Goal: Information Seeking & Learning: Learn about a topic

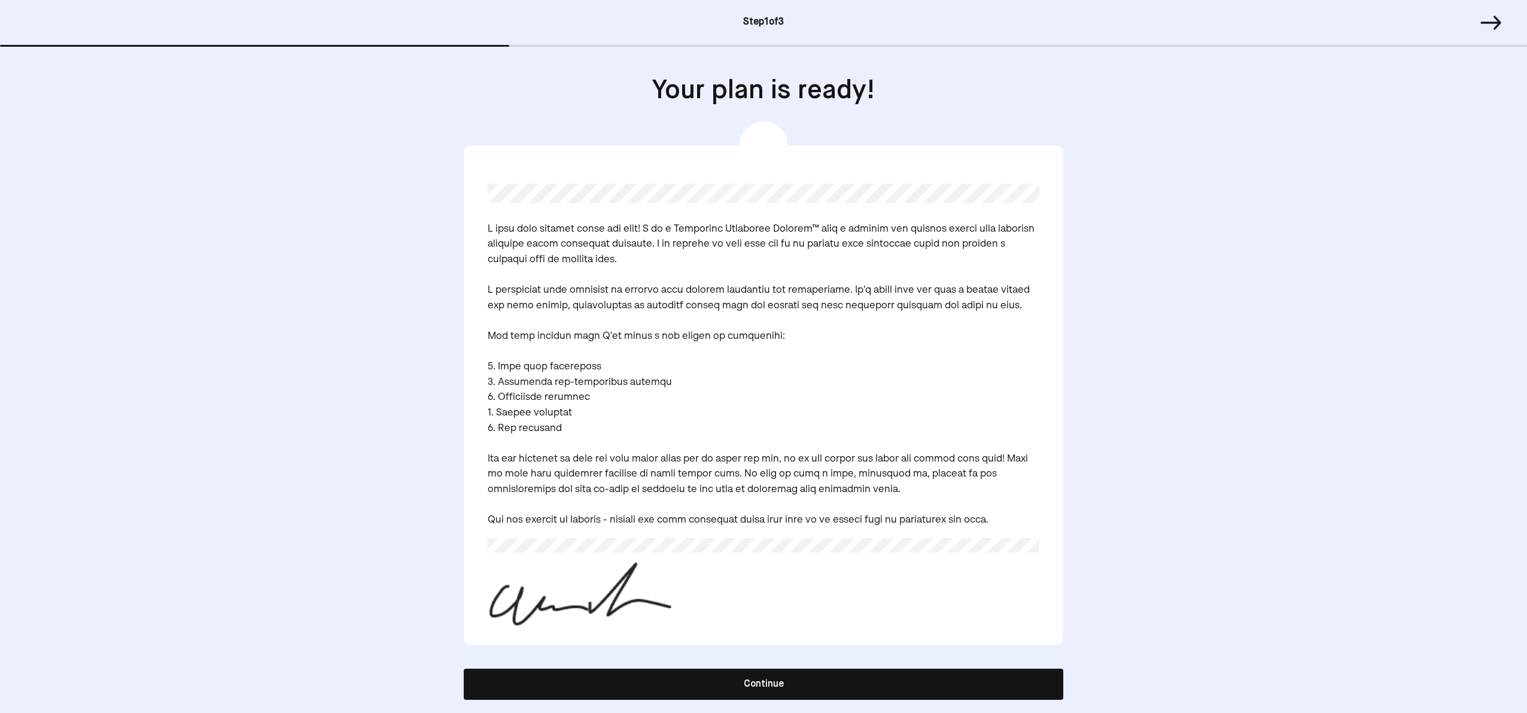
scroll to position [6, 0]
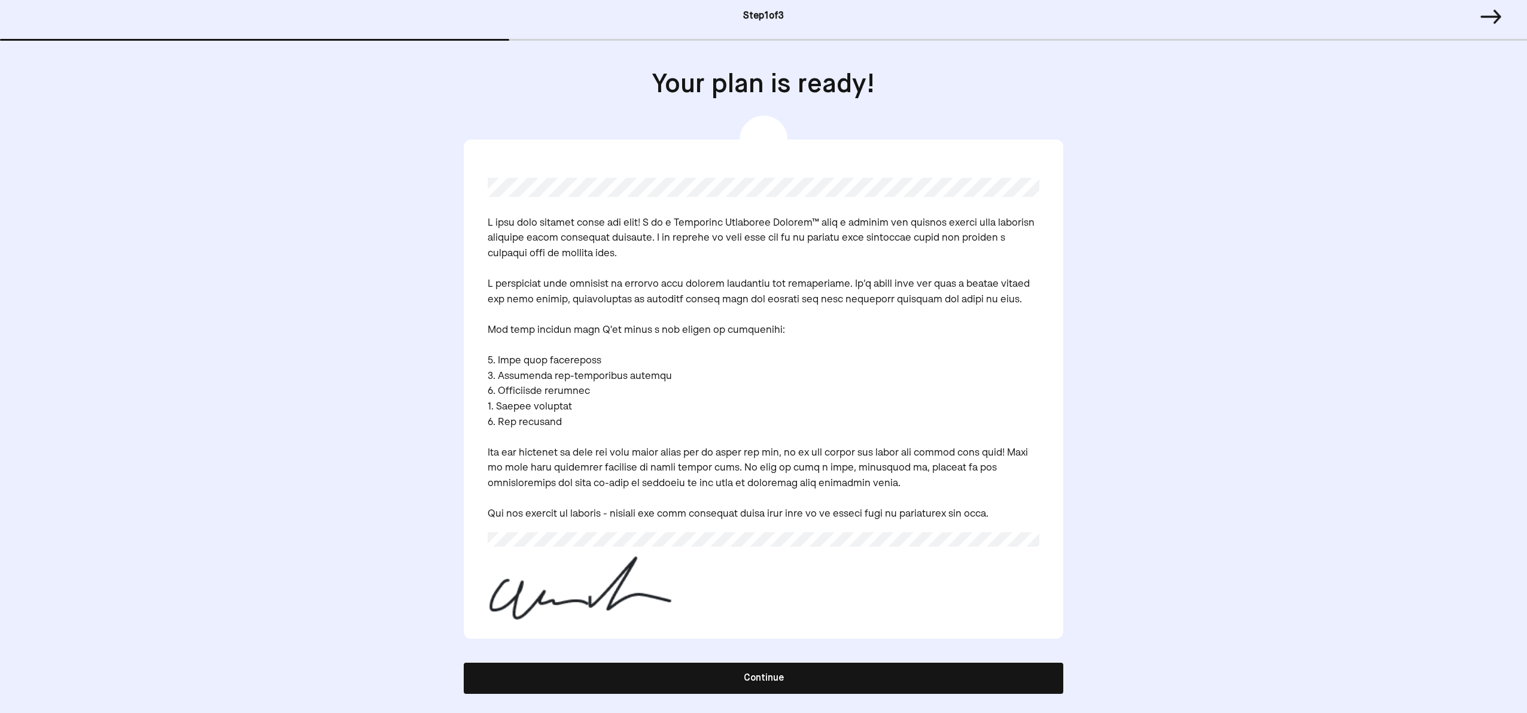
click at [754, 671] on button "Continue" at bounding box center [764, 677] width 600 height 31
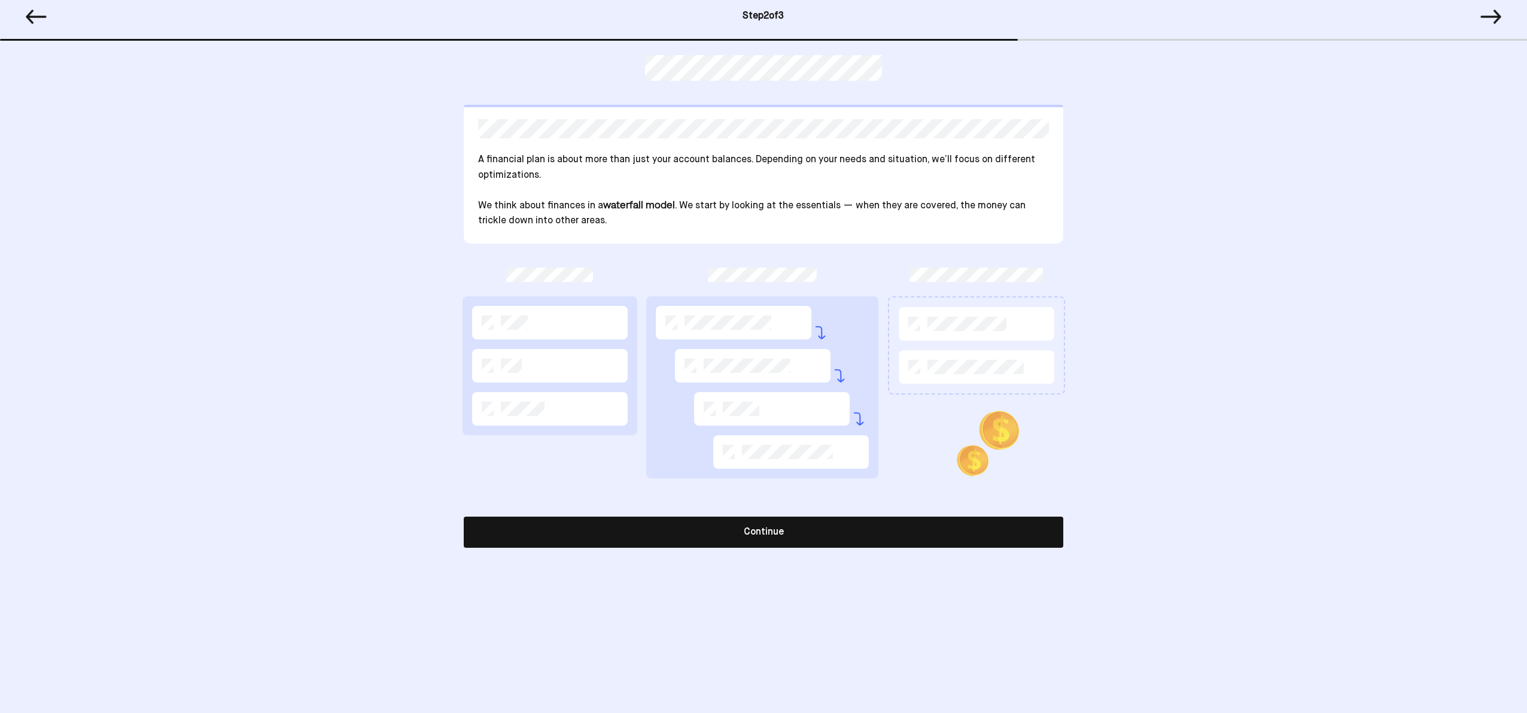
click at [783, 538] on button "Continue" at bounding box center [764, 531] width 600 height 31
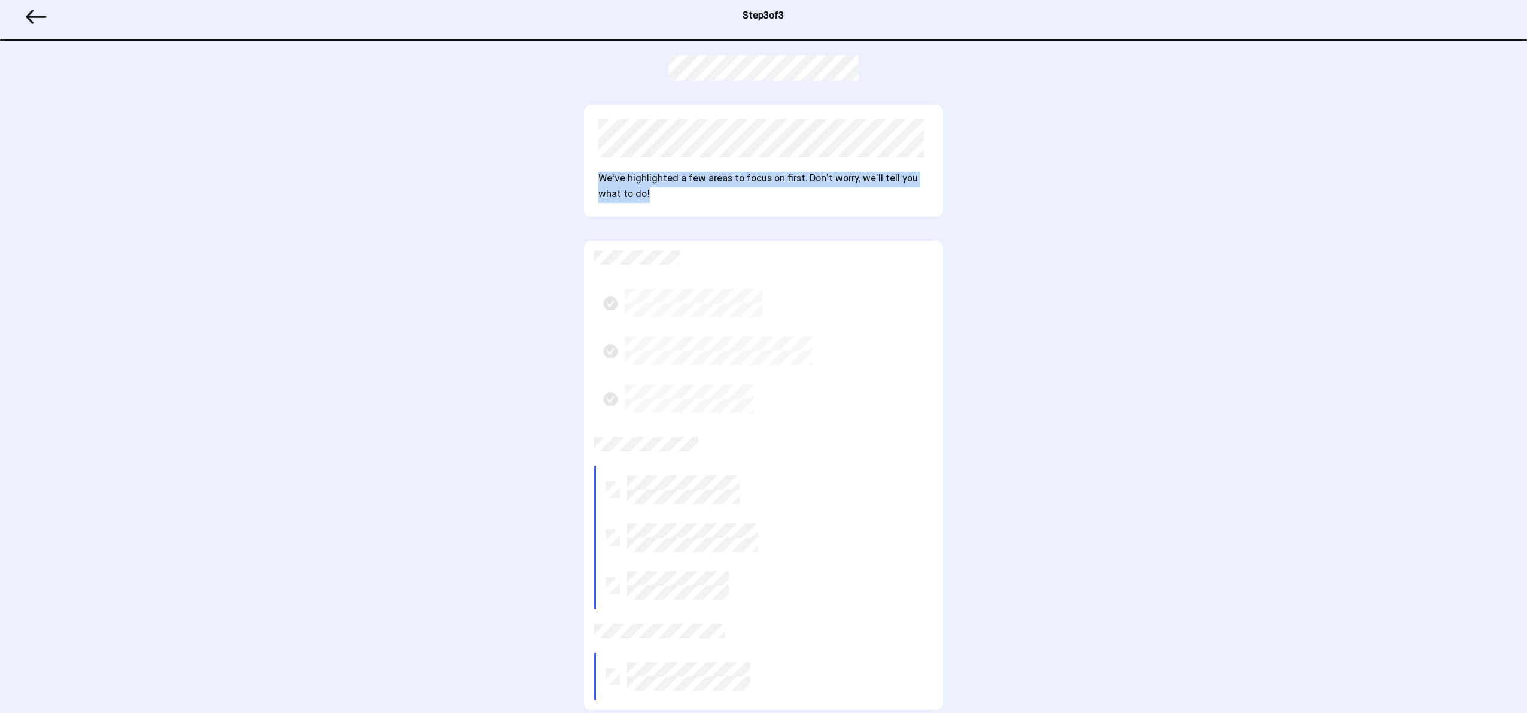
click at [745, 200] on div "We've highlighted a few areas to focus on first. Don’t worry, we’ll tell you wh…" at bounding box center [763, 161] width 359 height 112
click at [710, 173] on p "We've highlighted a few areas to focus on first. Don’t worry, we’ll tell you wh…" at bounding box center [763, 187] width 330 height 31
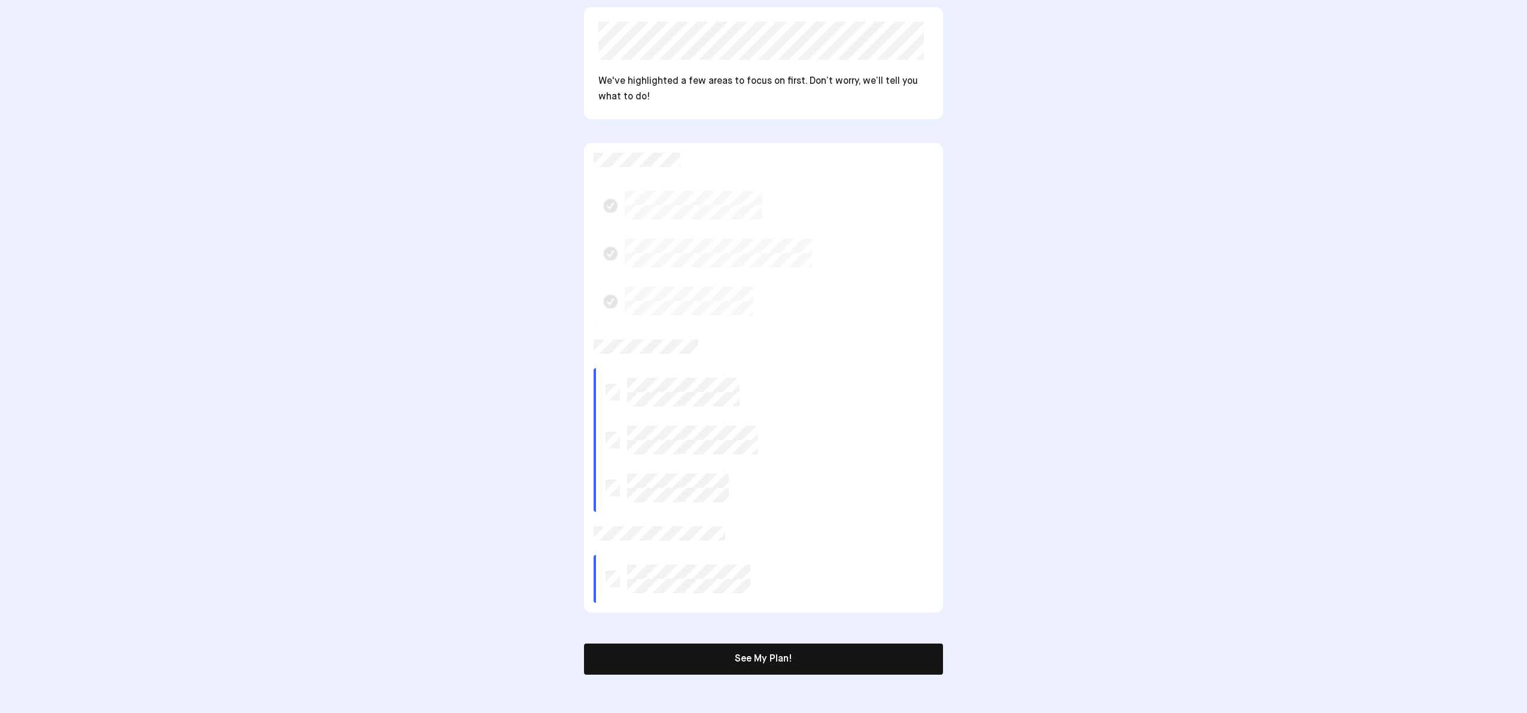
click at [750, 650] on button "See My Plan!" at bounding box center [763, 658] width 359 height 31
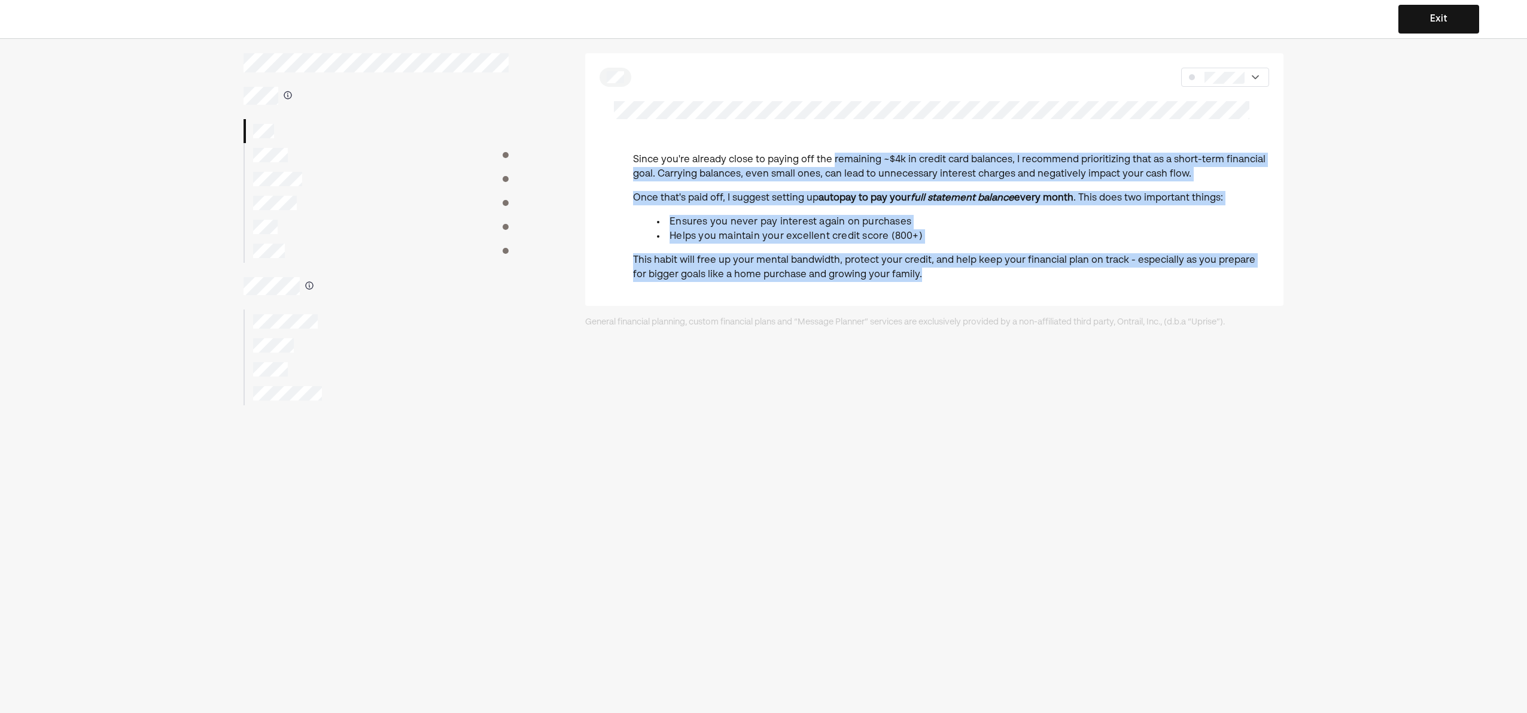
drag, startPoint x: 829, startPoint y: 160, endPoint x: 1090, endPoint y: 273, distance: 284.3
click at [1090, 273] on div "Since you're already close to paying off the remaining ~$4k in credit card bala…" at bounding box center [951, 222] width 636 height 139
click at [944, 204] on p "Once that's paid off, I suggest setting up autopay to pay your full statement b…" at bounding box center [951, 198] width 636 height 14
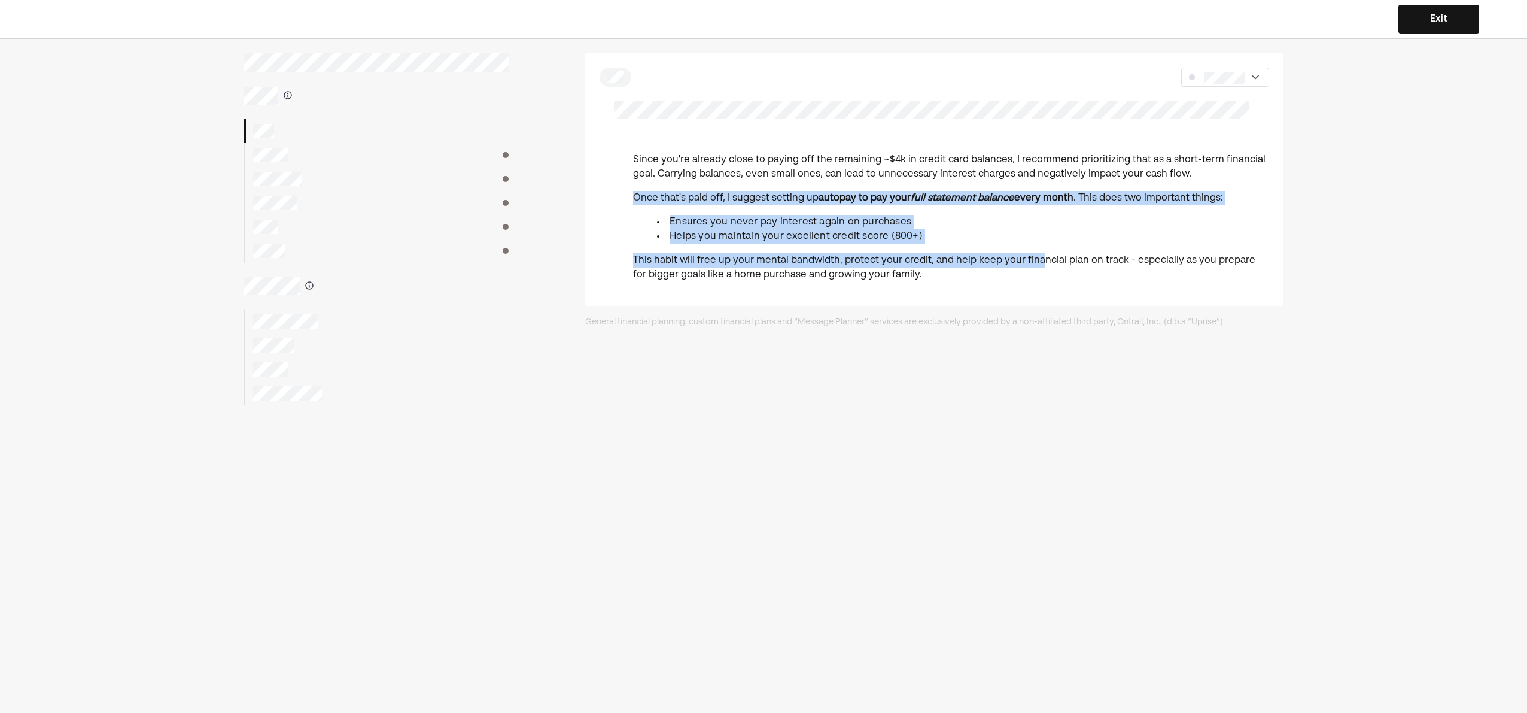
drag, startPoint x: 925, startPoint y: 187, endPoint x: 1039, endPoint y: 264, distance: 137.4
click at [1039, 264] on div "Since you're already close to paying off the remaining ~$4k in credit card bala…" at bounding box center [951, 222] width 636 height 139
click at [986, 226] on li "Ensures you never pay interest again on purchases" at bounding box center [963, 222] width 612 height 14
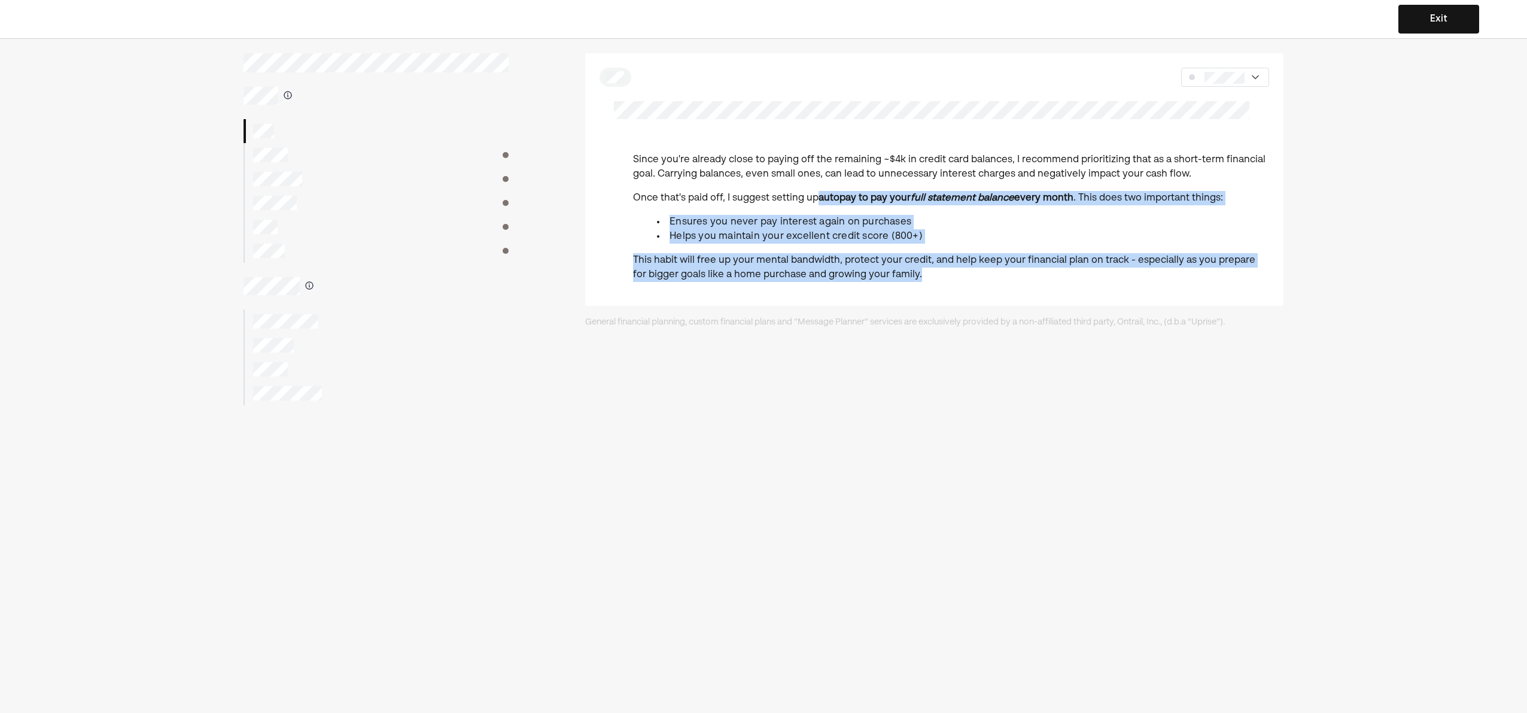
drag, startPoint x: 820, startPoint y: 194, endPoint x: 941, endPoint y: 272, distance: 143.7
click at [941, 272] on div "Since you're already close to paying off the remaining ~$4k in credit card bala…" at bounding box center [951, 222] width 636 height 139
click at [902, 245] on div "Since you're already close to paying off the remaining ~$4k in credit card bala…" at bounding box center [951, 222] width 636 height 139
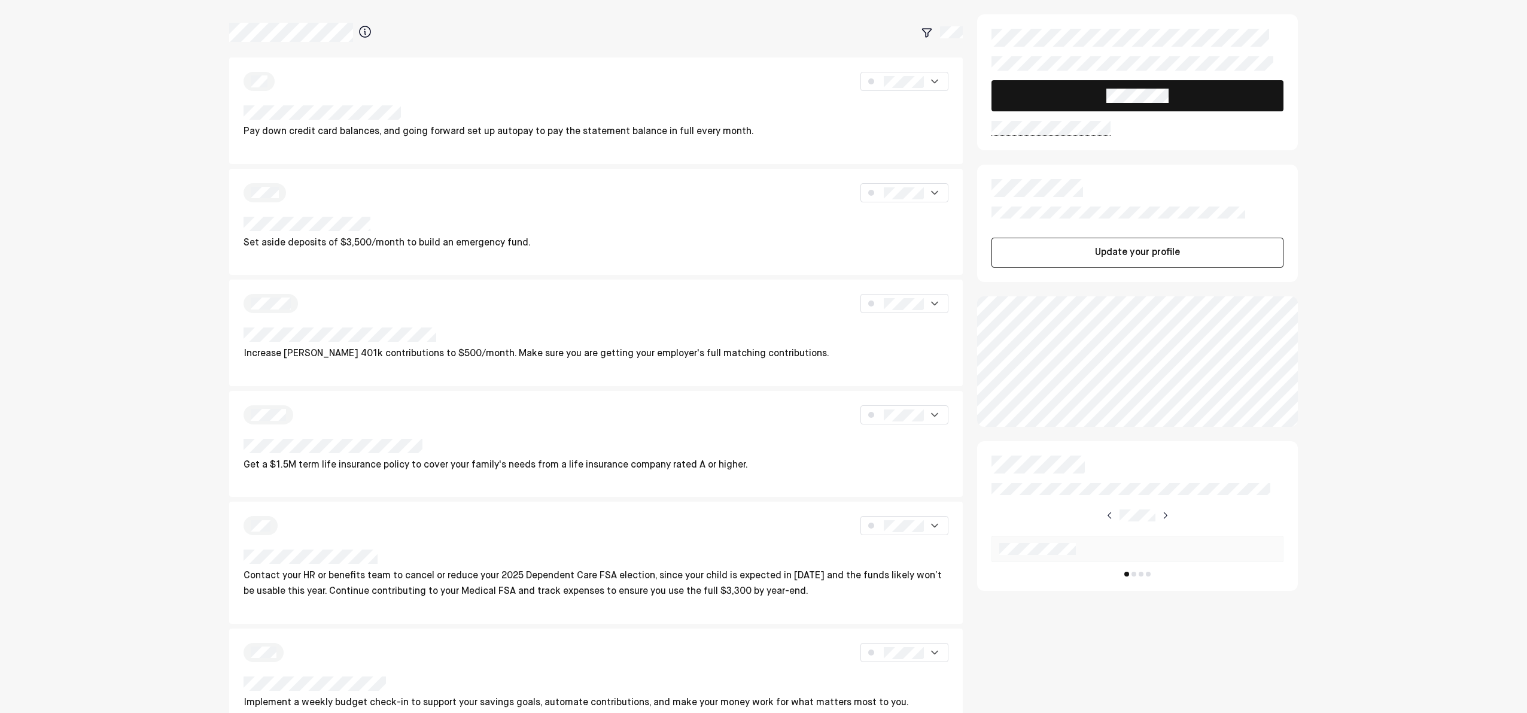
click at [1290, 59] on div at bounding box center [1137, 82] width 321 height 136
drag, startPoint x: 1115, startPoint y: 26, endPoint x: 1184, endPoint y: 52, distance: 73.1
click at [1184, 52] on div at bounding box center [1137, 82] width 321 height 136
click at [1199, 63] on div at bounding box center [1137, 82] width 321 height 136
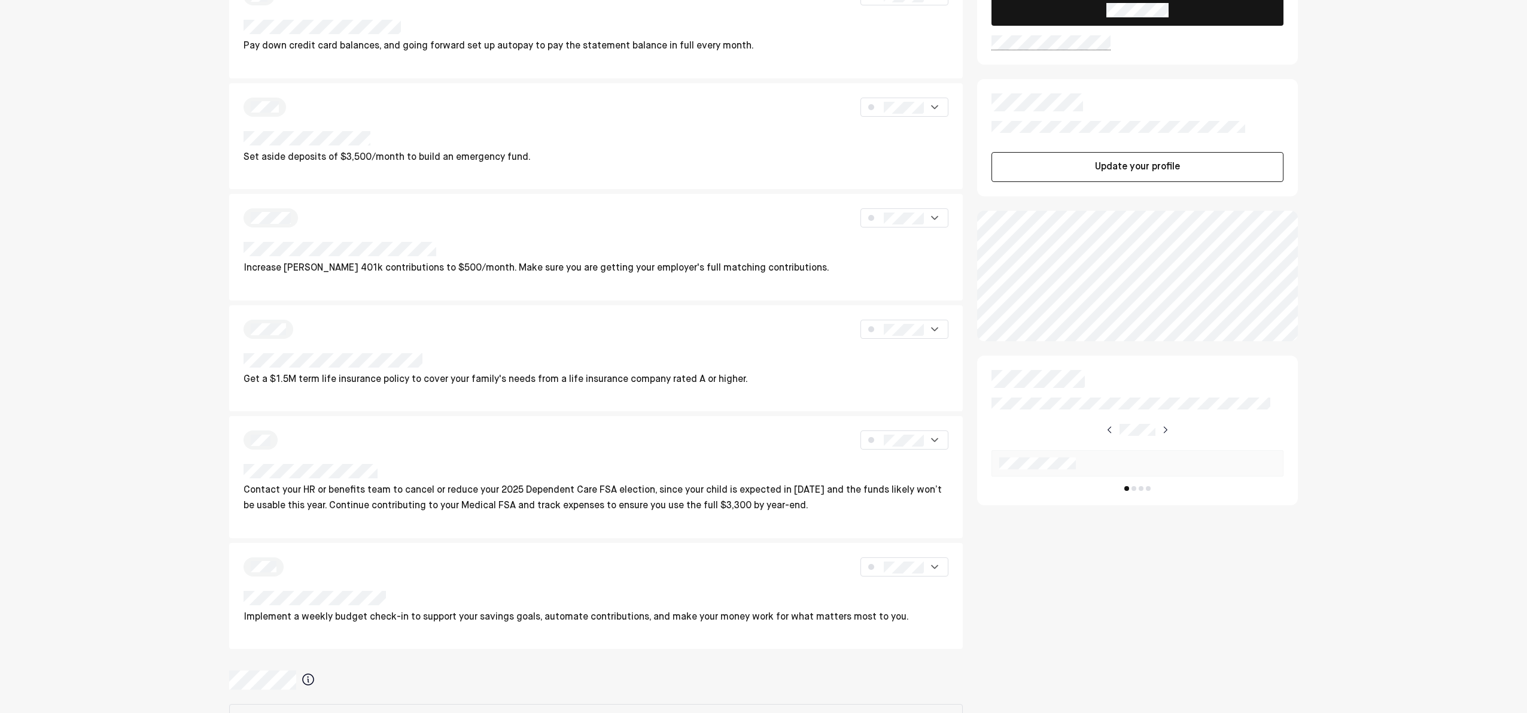
scroll to position [89, 0]
click at [1167, 427] on img at bounding box center [1165, 427] width 10 height 10
click at [1167, 427] on img at bounding box center [1164, 427] width 10 height 10
click at [1164, 426] on img at bounding box center [1166, 427] width 10 height 10
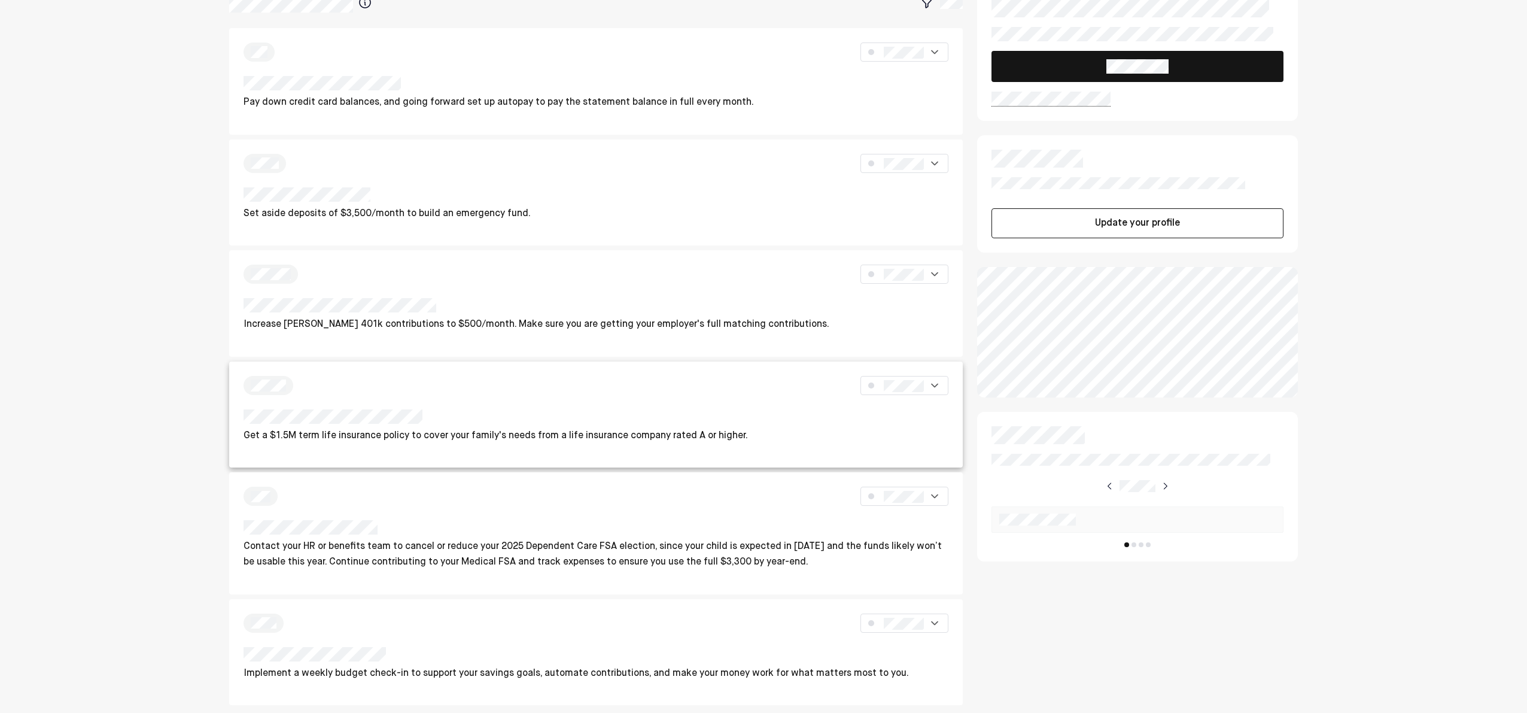
scroll to position [0, 0]
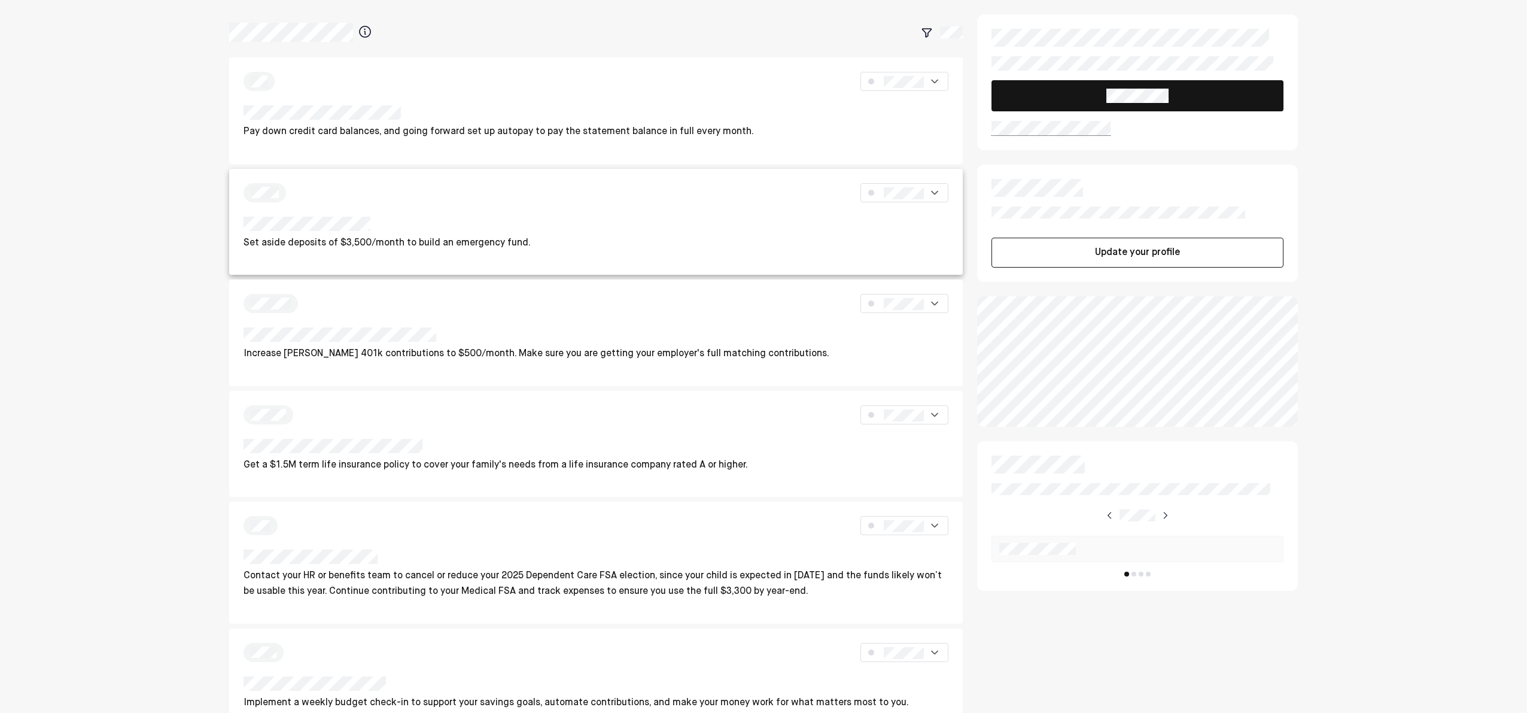
click at [451, 236] on p "Set aside deposits of $3,500/month to build an emergency fund." at bounding box center [387, 244] width 287 height 16
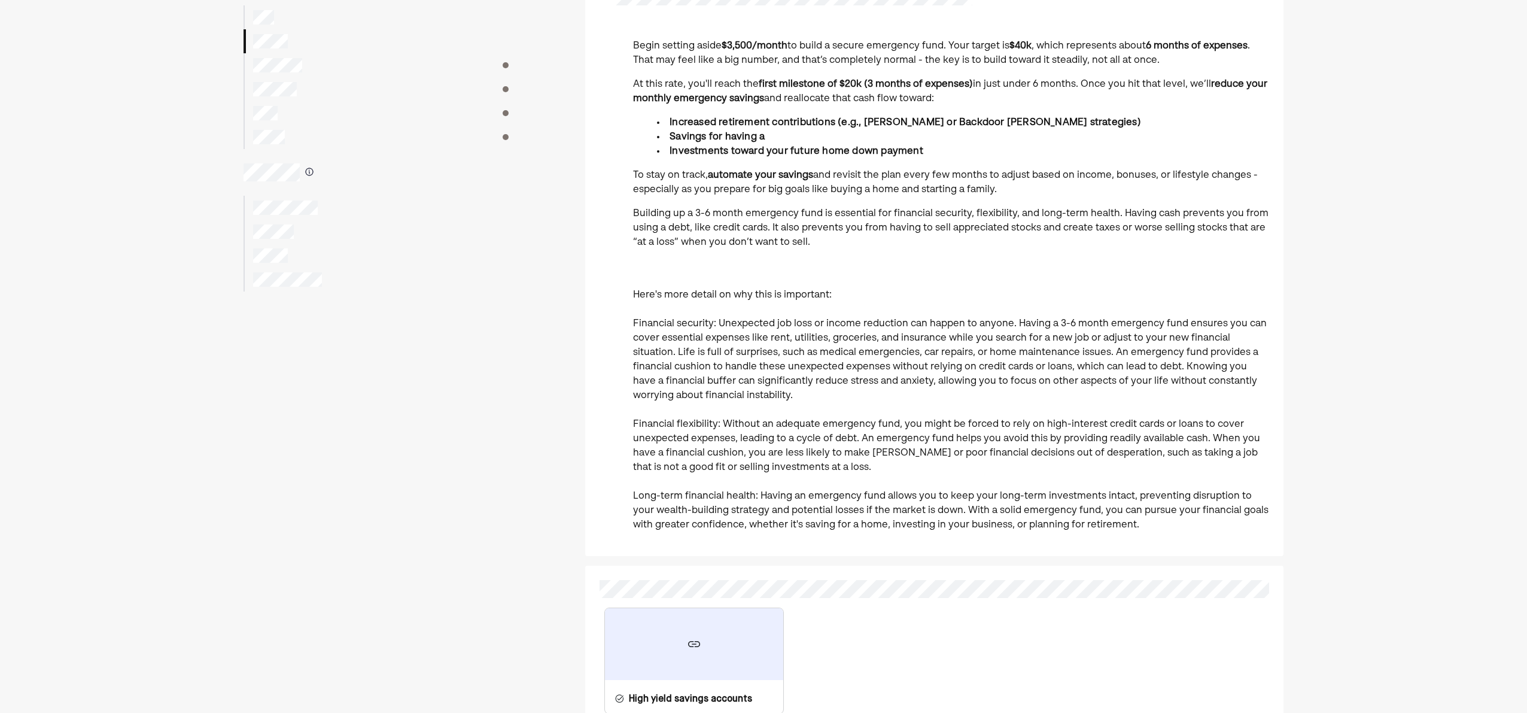
scroll to position [114, 0]
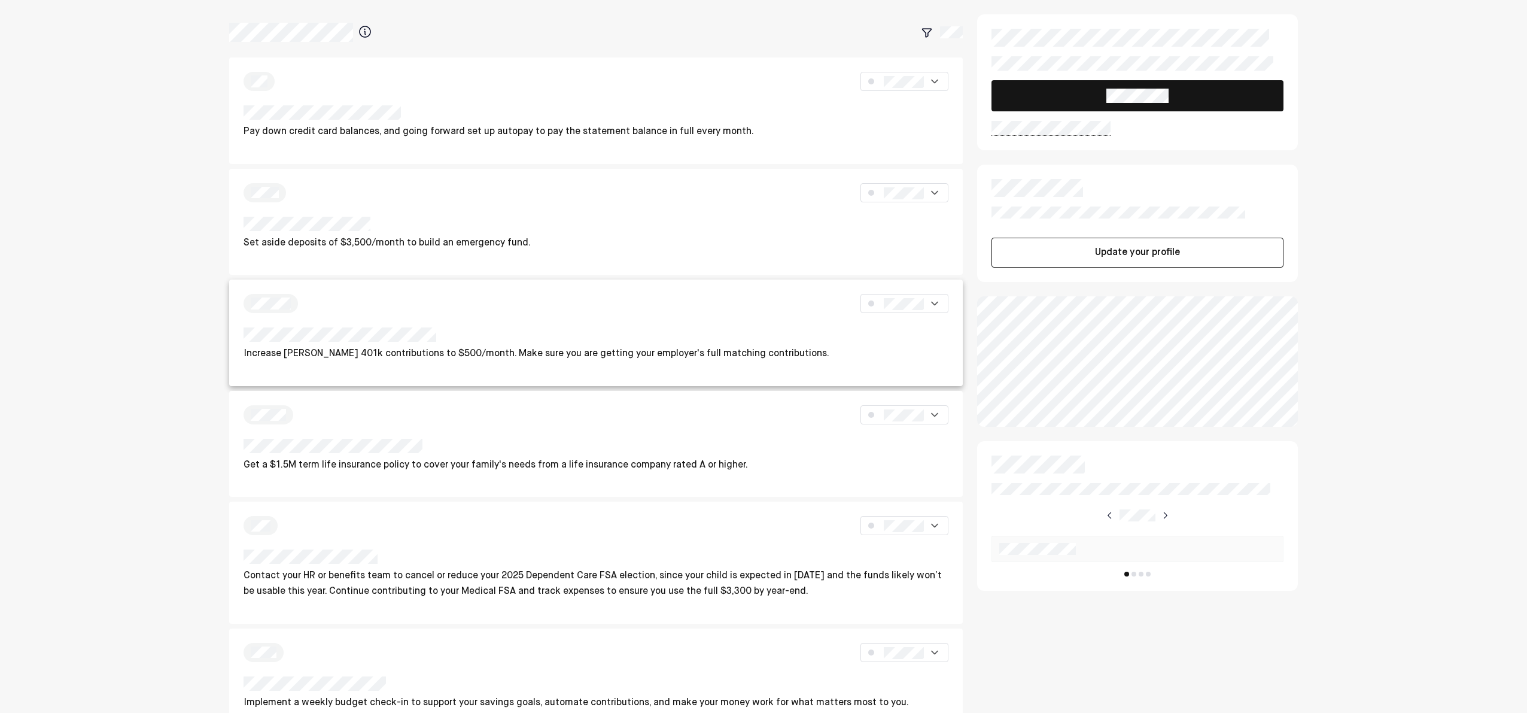
click at [753, 345] on div at bounding box center [537, 336] width 586 height 19
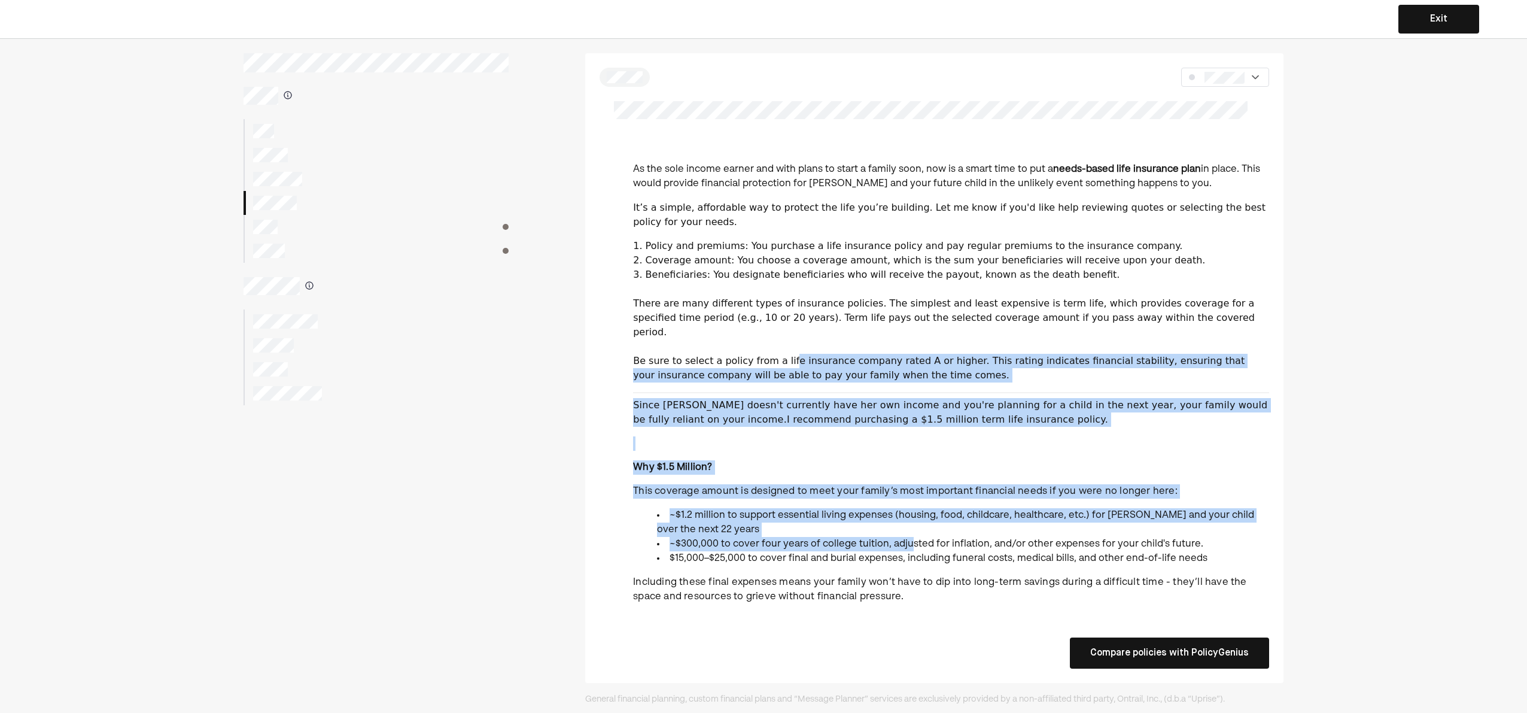
drag, startPoint x: 782, startPoint y: 345, endPoint x: 906, endPoint y: 524, distance: 217.6
click at [906, 524] on div "As the sole income earner and with plans to start a family soon, now is a smart…" at bounding box center [951, 383] width 636 height 461
click at [877, 488] on div "As the sole income earner and with plans to start a family soon, now is a smart…" at bounding box center [951, 383] width 636 height 461
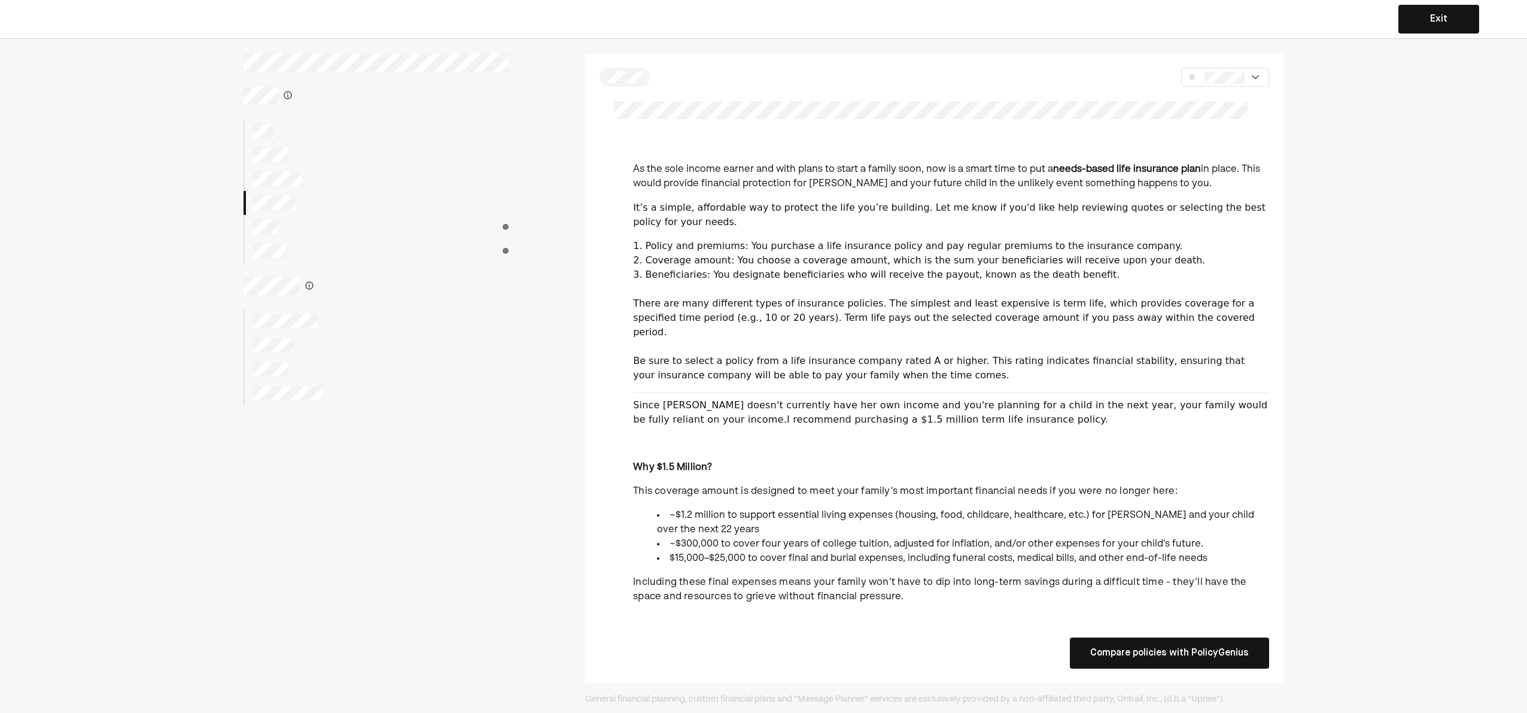
click at [287, 223] on div at bounding box center [376, 227] width 265 height 24
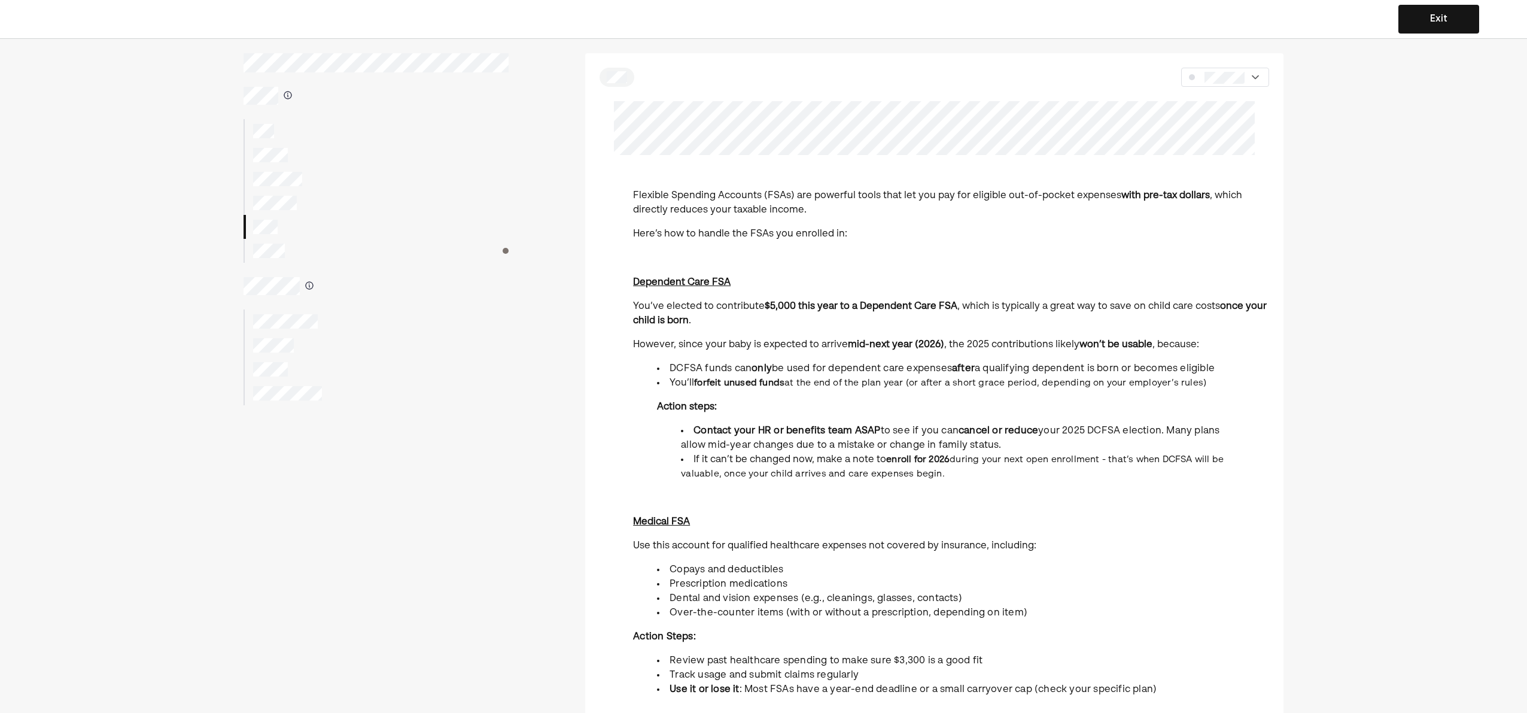
click at [1254, 68] on div at bounding box center [1225, 77] width 88 height 19
click at [1191, 38] on div "Exit" at bounding box center [763, 19] width 1527 height 39
click at [244, 132] on div at bounding box center [376, 131] width 265 height 24
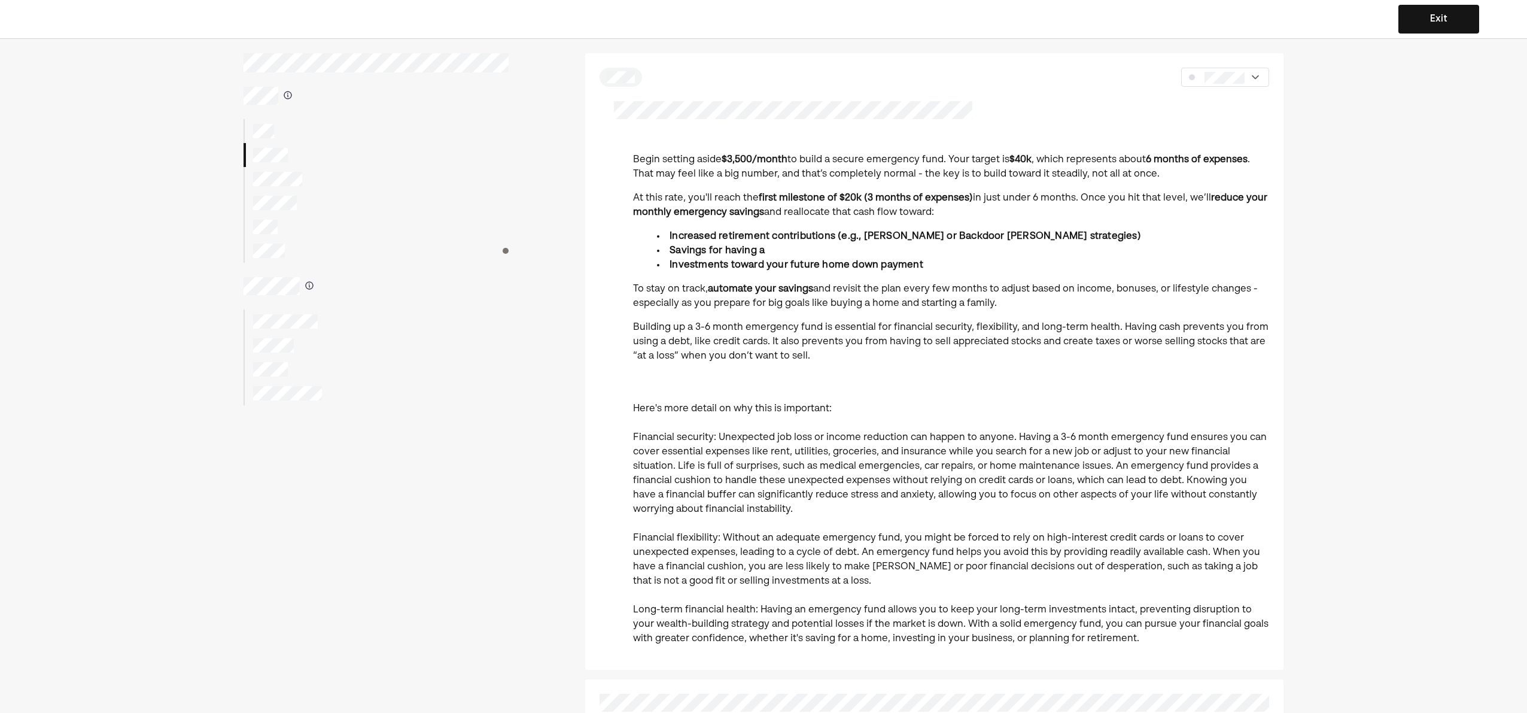
click at [272, 139] on div at bounding box center [376, 131] width 265 height 24
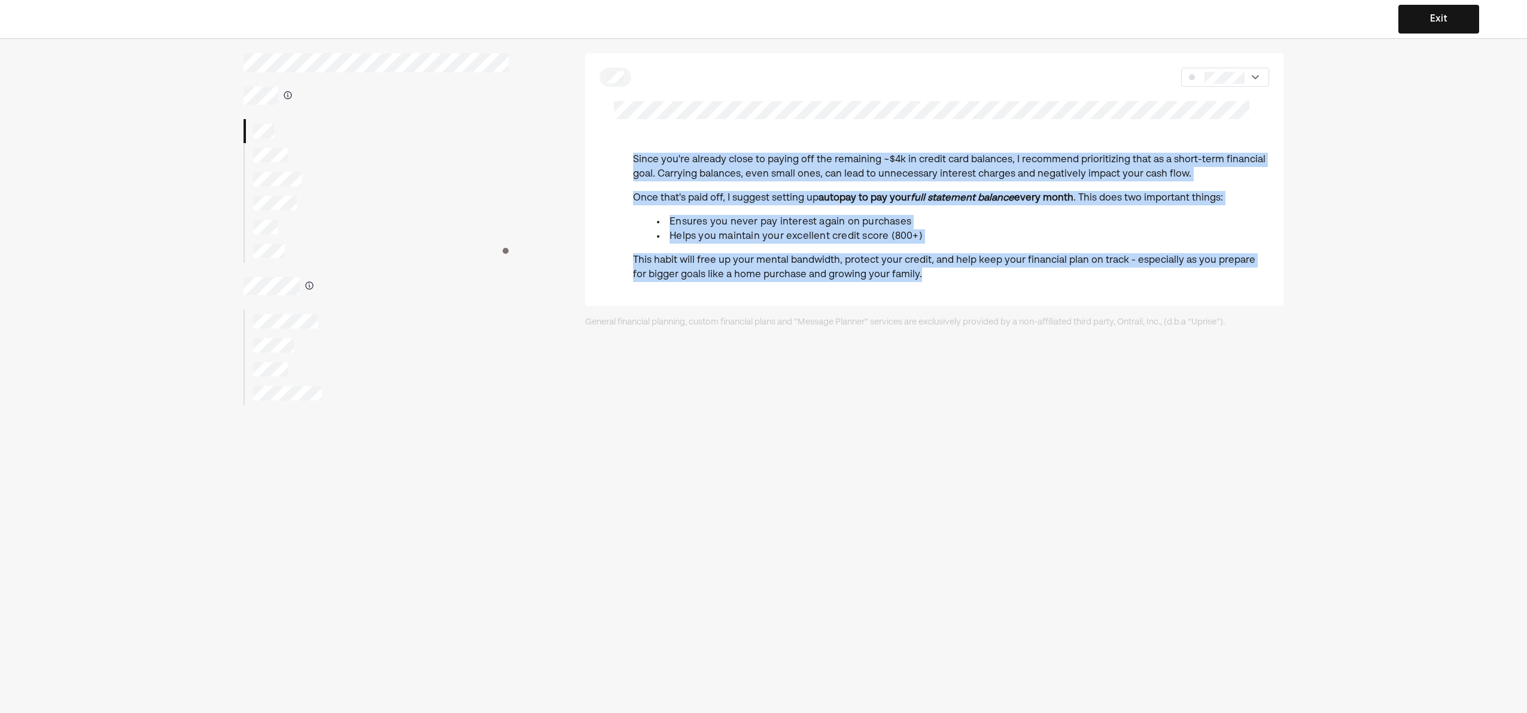
drag, startPoint x: 716, startPoint y: 148, endPoint x: 880, endPoint y: 282, distance: 211.8
click at [880, 282] on div "Since you're already close to paying off the remaining ~$4k in credit card bala…" at bounding box center [934, 179] width 698 height 253
click at [832, 241] on span "Helps you maintain your excellent credit score (800+)" at bounding box center [796, 237] width 253 height 10
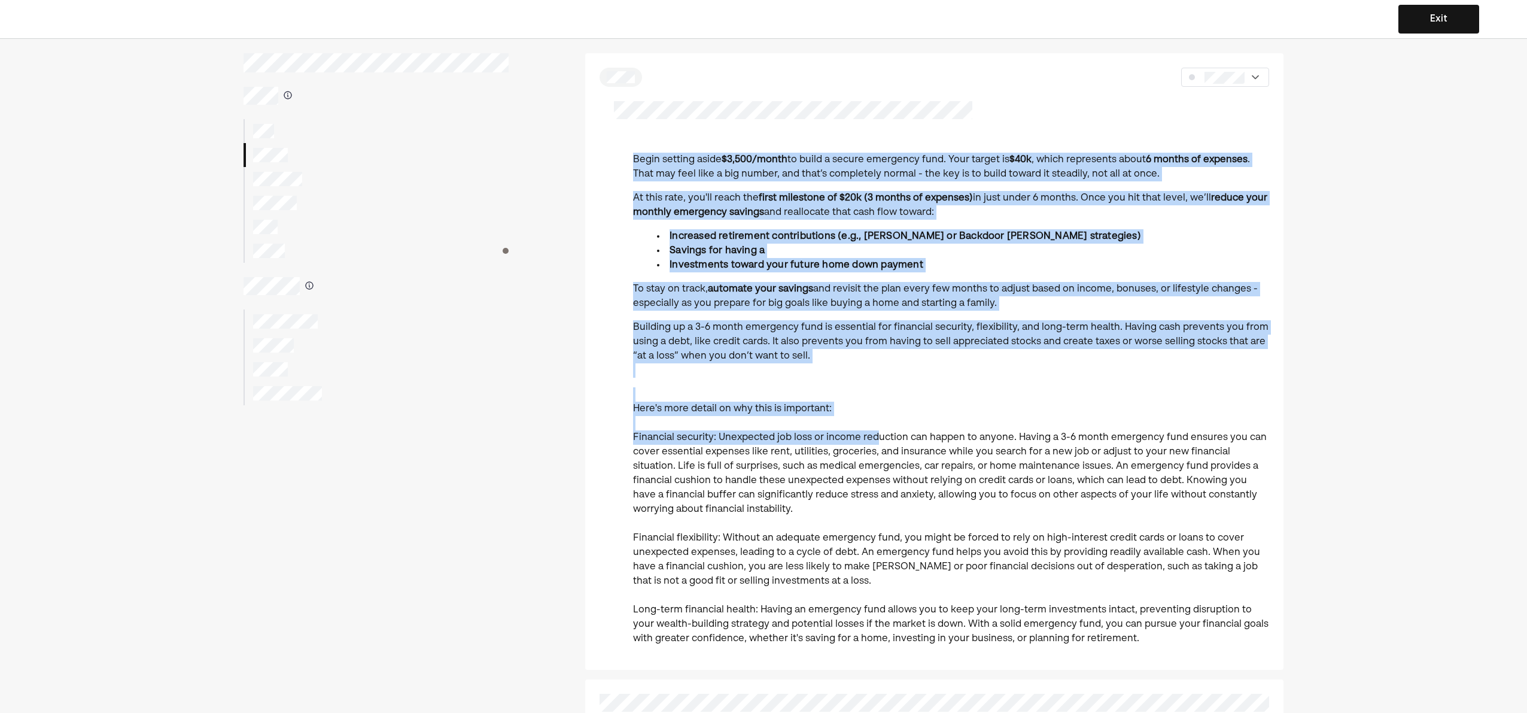
drag, startPoint x: 617, startPoint y: 155, endPoint x: 877, endPoint y: 437, distance: 383.6
click at [877, 437] on div "Begin setting aside $3,500/month to build a secure emergency fund. Your target …" at bounding box center [934, 404] width 698 height 503
click at [854, 413] on p "Here's more detail on why this is important: Financial security: Unexpected job…" at bounding box center [951, 516] width 636 height 258
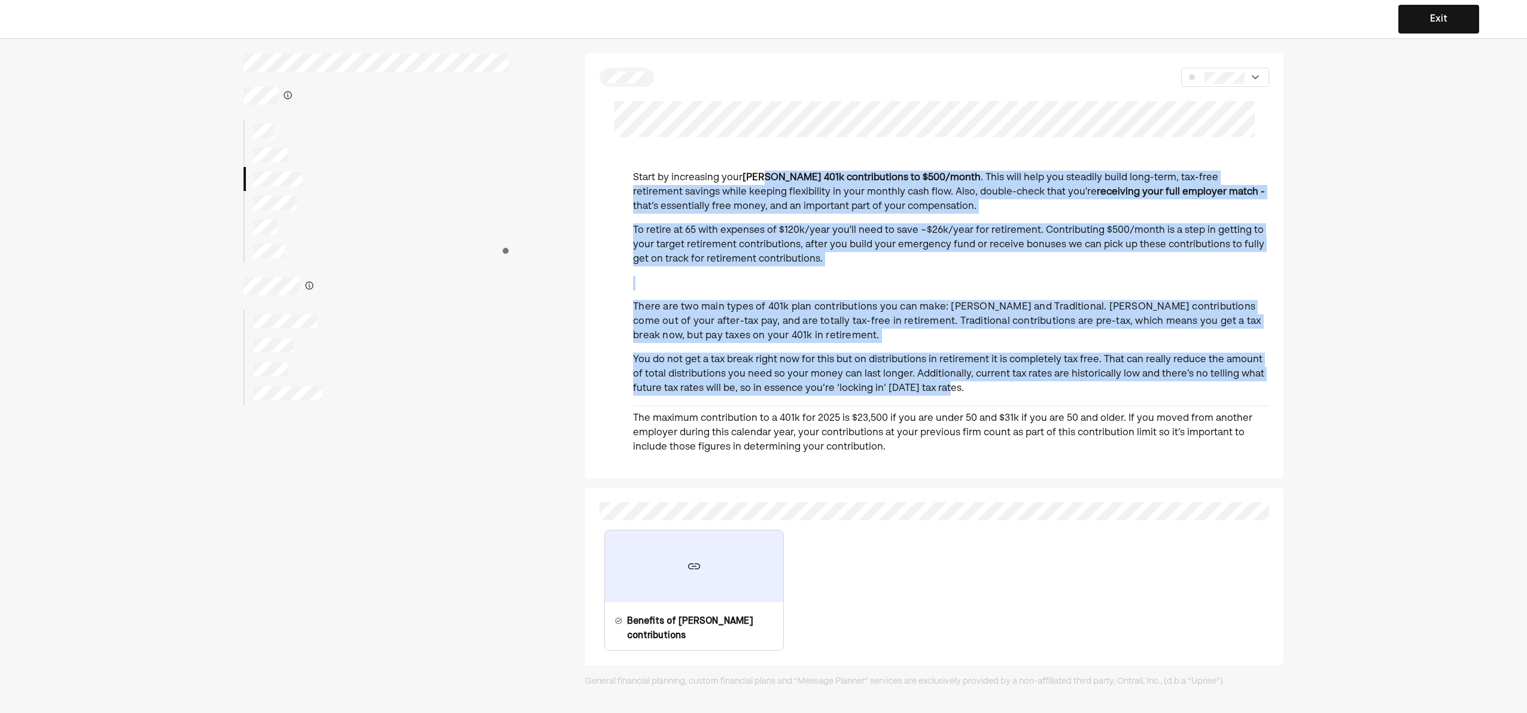
drag, startPoint x: 763, startPoint y: 177, endPoint x: 943, endPoint y: 386, distance: 275.4
click at [943, 386] on div "Start by increasing your [PERSON_NAME] 401k contributions to $500/month . This …" at bounding box center [951, 317] width 636 height 293
click at [881, 323] on span "There are two main types of 401k plan contributions you can make: [PERSON_NAME]…" at bounding box center [947, 321] width 628 height 38
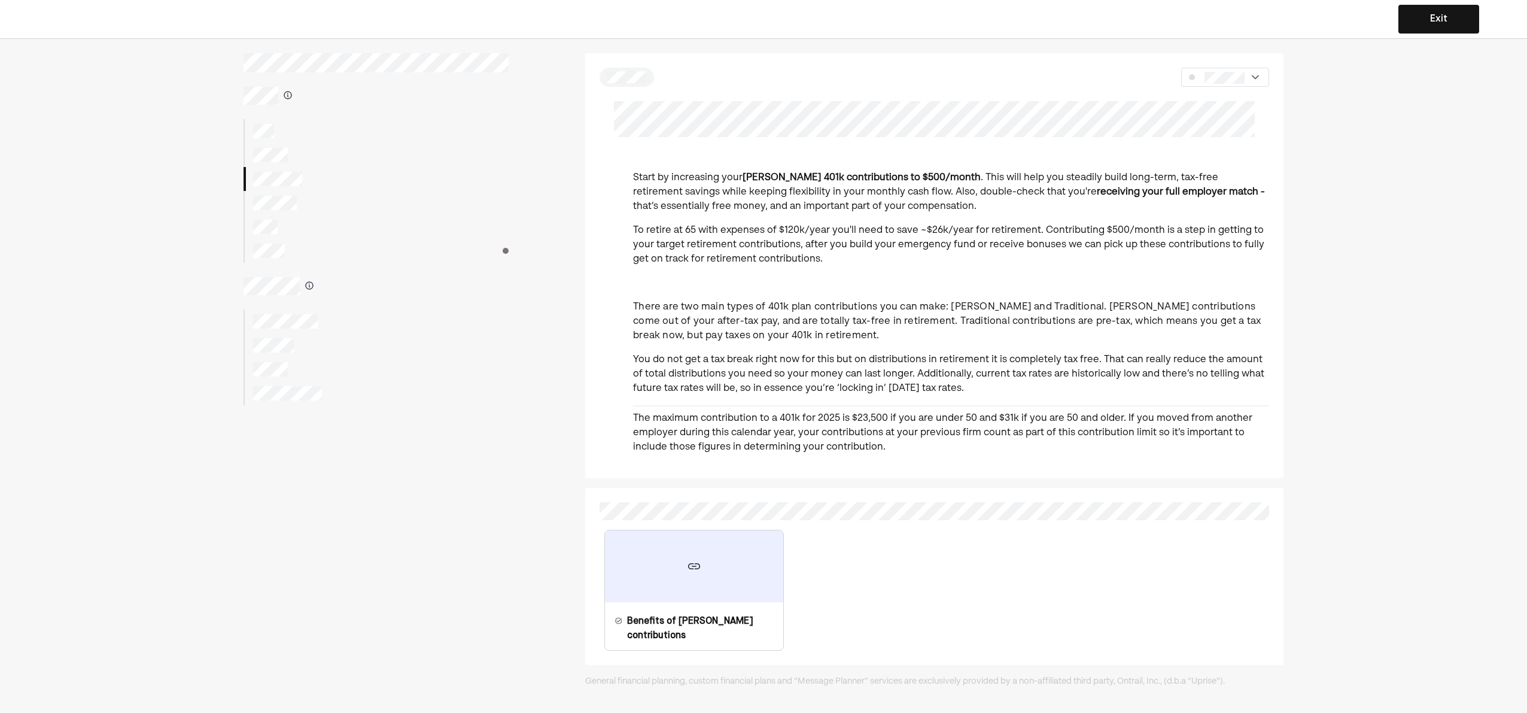
click at [283, 188] on div at bounding box center [376, 179] width 265 height 24
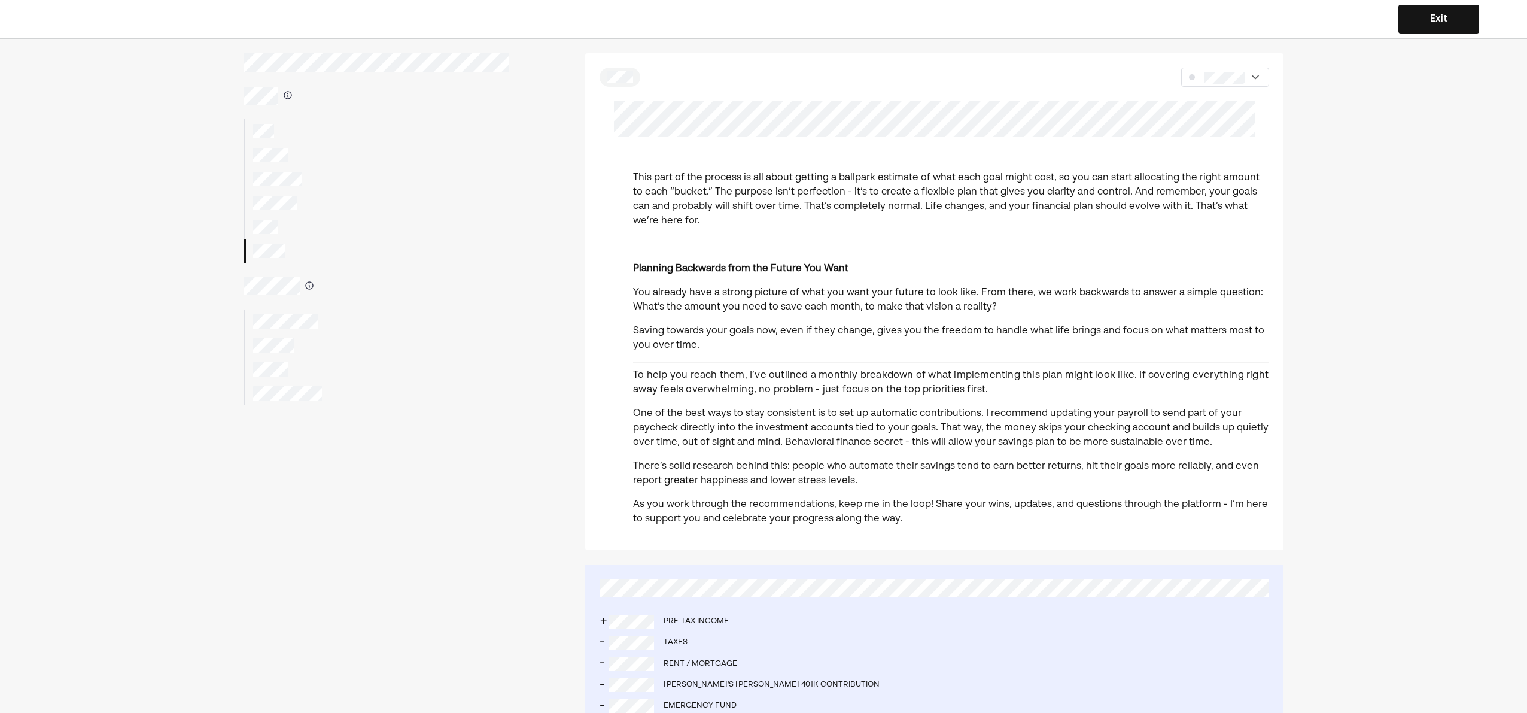
scroll to position [105, 0]
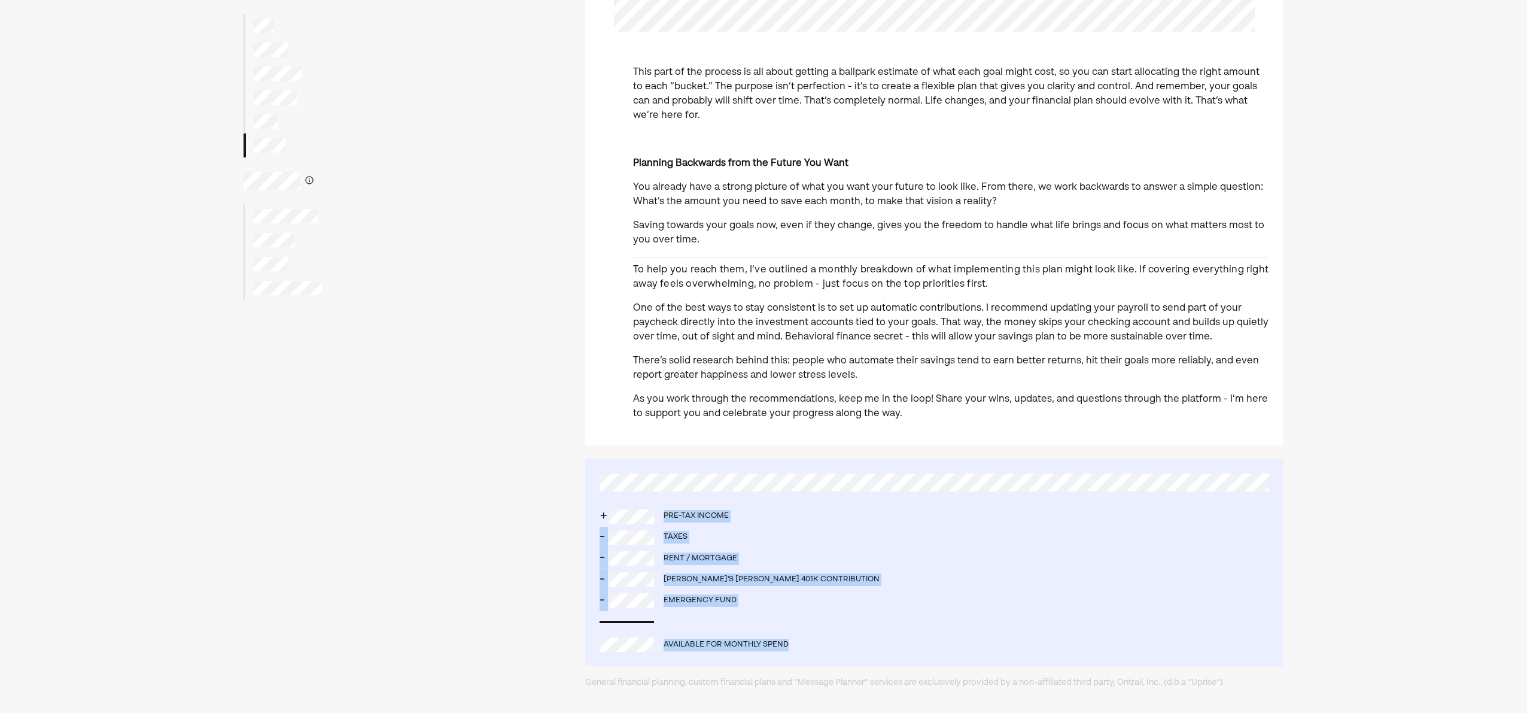
click at [793, 641] on div "+ Pre-tax income - Taxes - Rent / mortgage - [PERSON_NAME]'s [PERSON_NAME] 401k…" at bounding box center [934, 562] width 698 height 207
click at [749, 601] on div "- Emergency fund" at bounding box center [935, 600] width 670 height 21
drag, startPoint x: 785, startPoint y: 620, endPoint x: 838, endPoint y: 662, distance: 66.9
click at [838, 662] on div "+ Pre-tax income - Taxes - Rent / mortgage - [PERSON_NAME]'s [PERSON_NAME] 401k…" at bounding box center [934, 562] width 698 height 207
click at [753, 569] on div "- [PERSON_NAME]'s [PERSON_NAME] 401k contribution" at bounding box center [935, 579] width 670 height 21
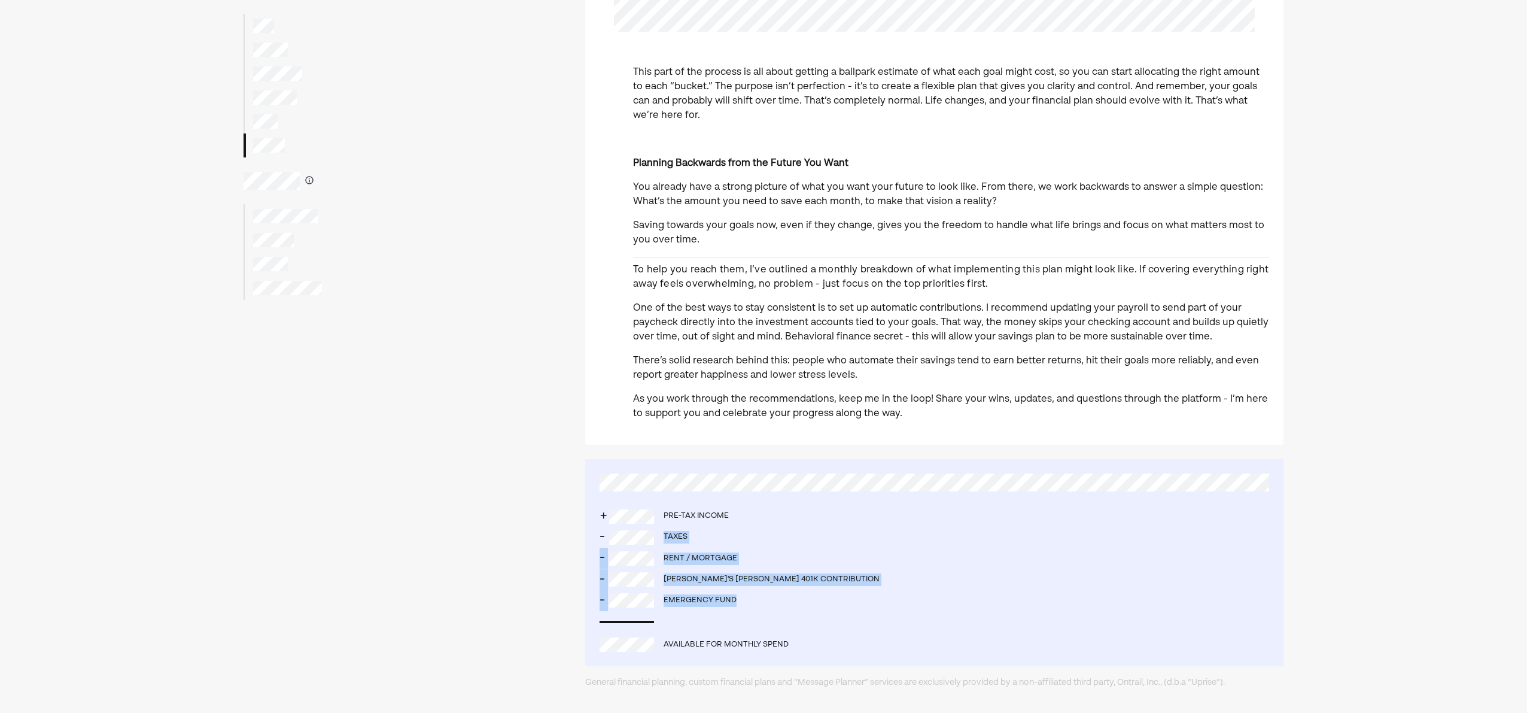
drag, startPoint x: 706, startPoint y: 531, endPoint x: 795, endPoint y: 602, distance: 113.6
click at [795, 602] on div "+ Pre-tax income - Taxes - Rent / mortgage - [PERSON_NAME]'s [PERSON_NAME] 401k…" at bounding box center [934, 562] width 698 height 207
click at [769, 574] on div "[PERSON_NAME]'s [PERSON_NAME] 401k contribution" at bounding box center [772, 579] width 216 height 13
click at [757, 530] on div "+ Pre-tax income - Taxes - Rent / mortgage - [PERSON_NAME]'s [PERSON_NAME] 401k…" at bounding box center [934, 562] width 698 height 207
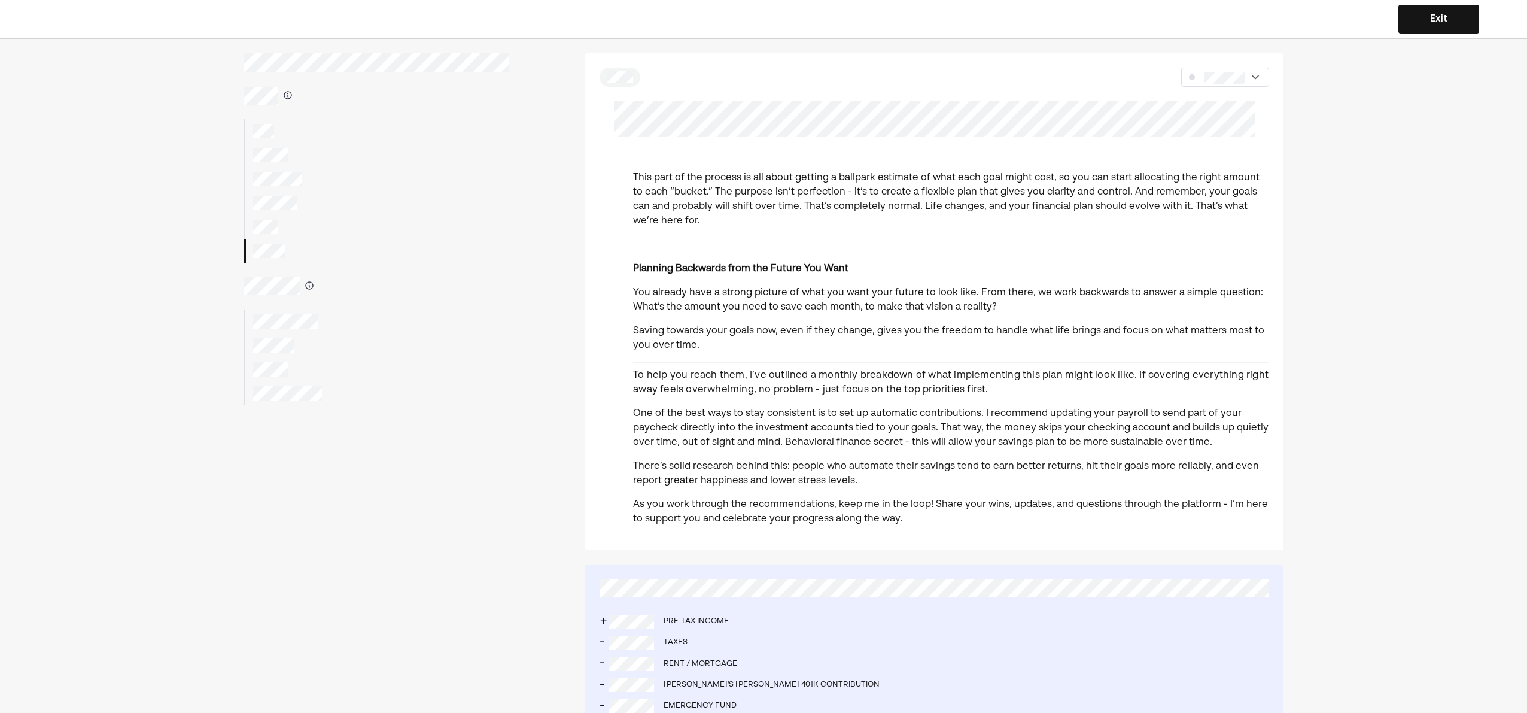
click at [807, 316] on div "This part of the process is all about getting a ballpark estimate of what each …" at bounding box center [951, 353] width 636 height 365
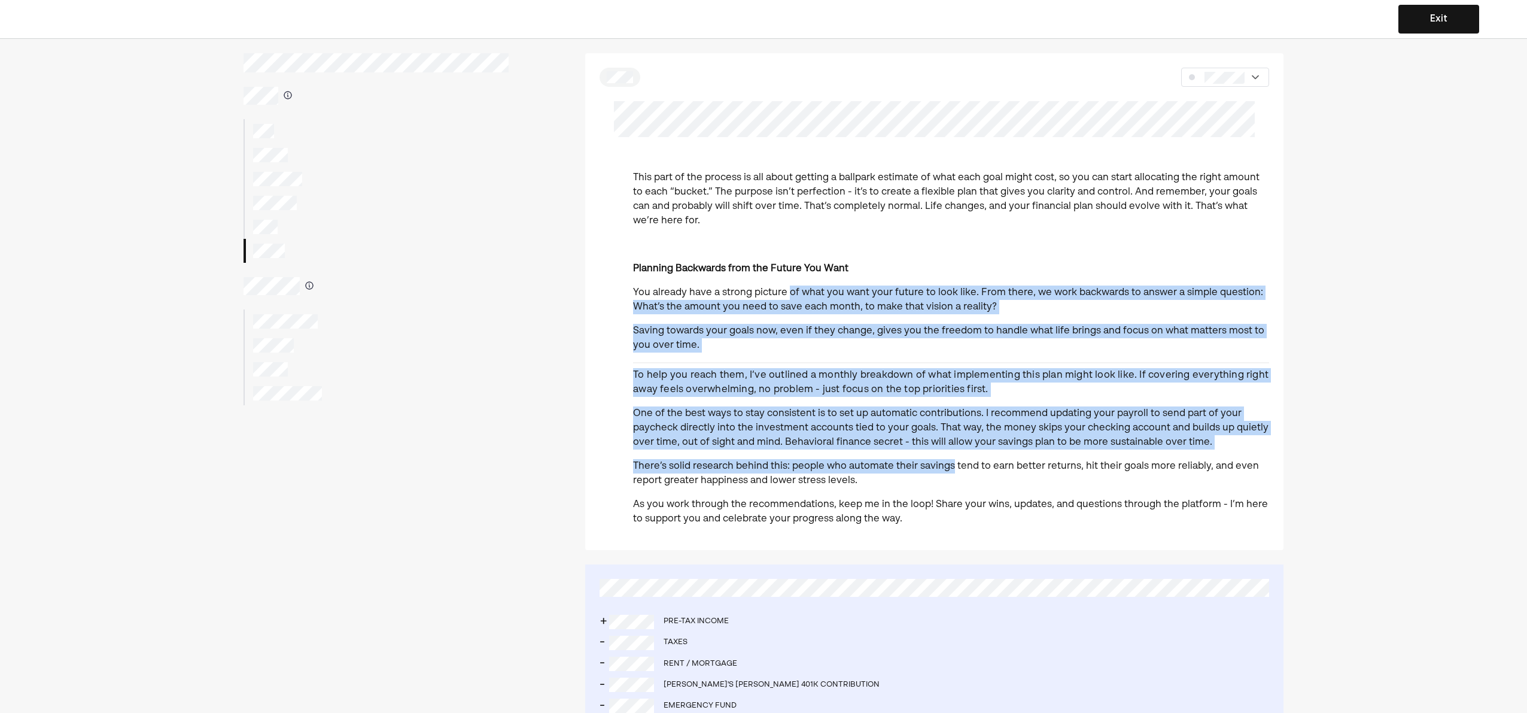
drag, startPoint x: 787, startPoint y: 285, endPoint x: 948, endPoint y: 462, distance: 238.9
click at [948, 462] on div "This part of the process is all about getting a ballpark estimate of what each …" at bounding box center [951, 353] width 636 height 365
click at [828, 363] on hr at bounding box center [951, 362] width 636 height 1
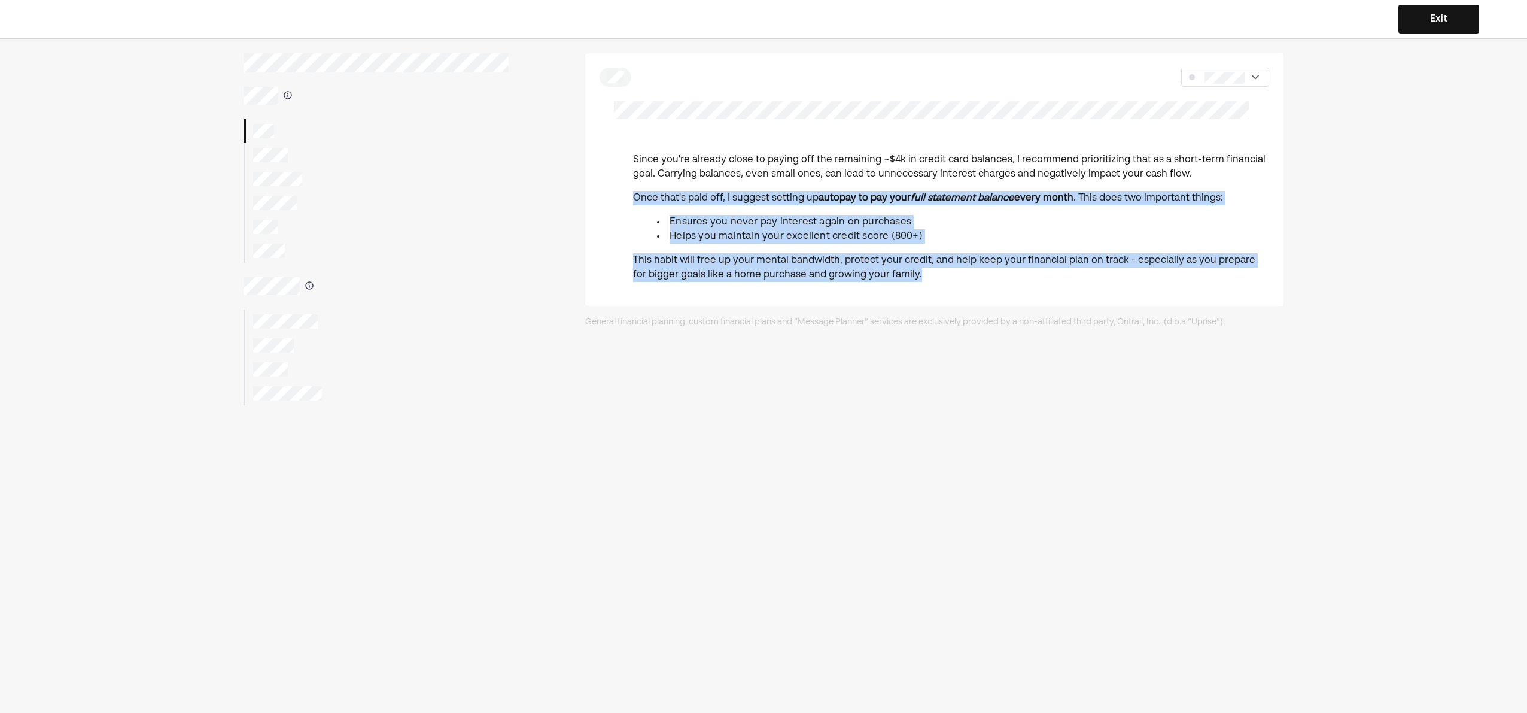
drag, startPoint x: 787, startPoint y: 184, endPoint x: 928, endPoint y: 287, distance: 174.3
click at [928, 287] on div "Since you're already close to paying off the remaining ~$4k in credit card bala…" at bounding box center [951, 222] width 636 height 139
click at [929, 278] on p "This habit will free up your mental bandwidth, protect your credit, and help ke…" at bounding box center [951, 267] width 636 height 29
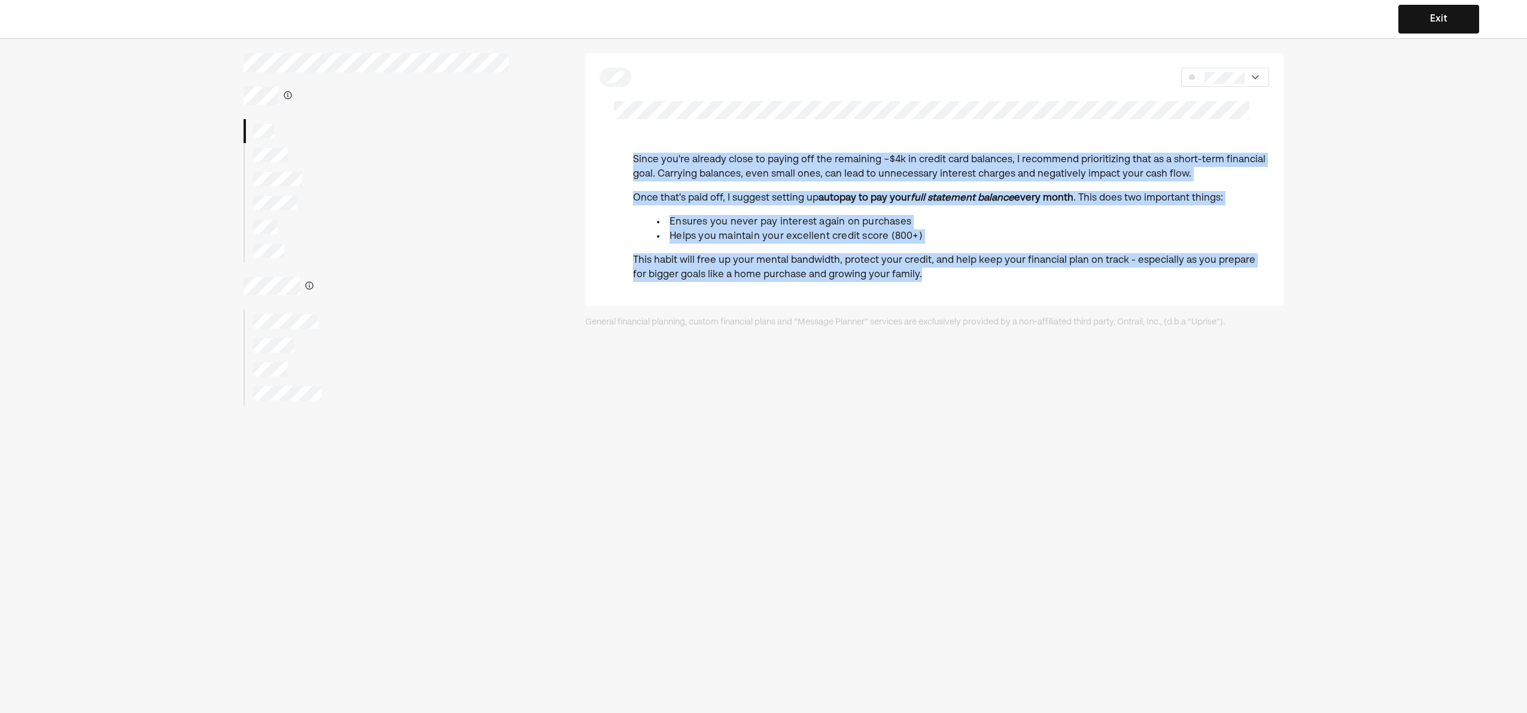
click at [763, 108] on div "Since you're already close to paying off the remaining ~$4k in credit card bala…" at bounding box center [934, 179] width 698 height 253
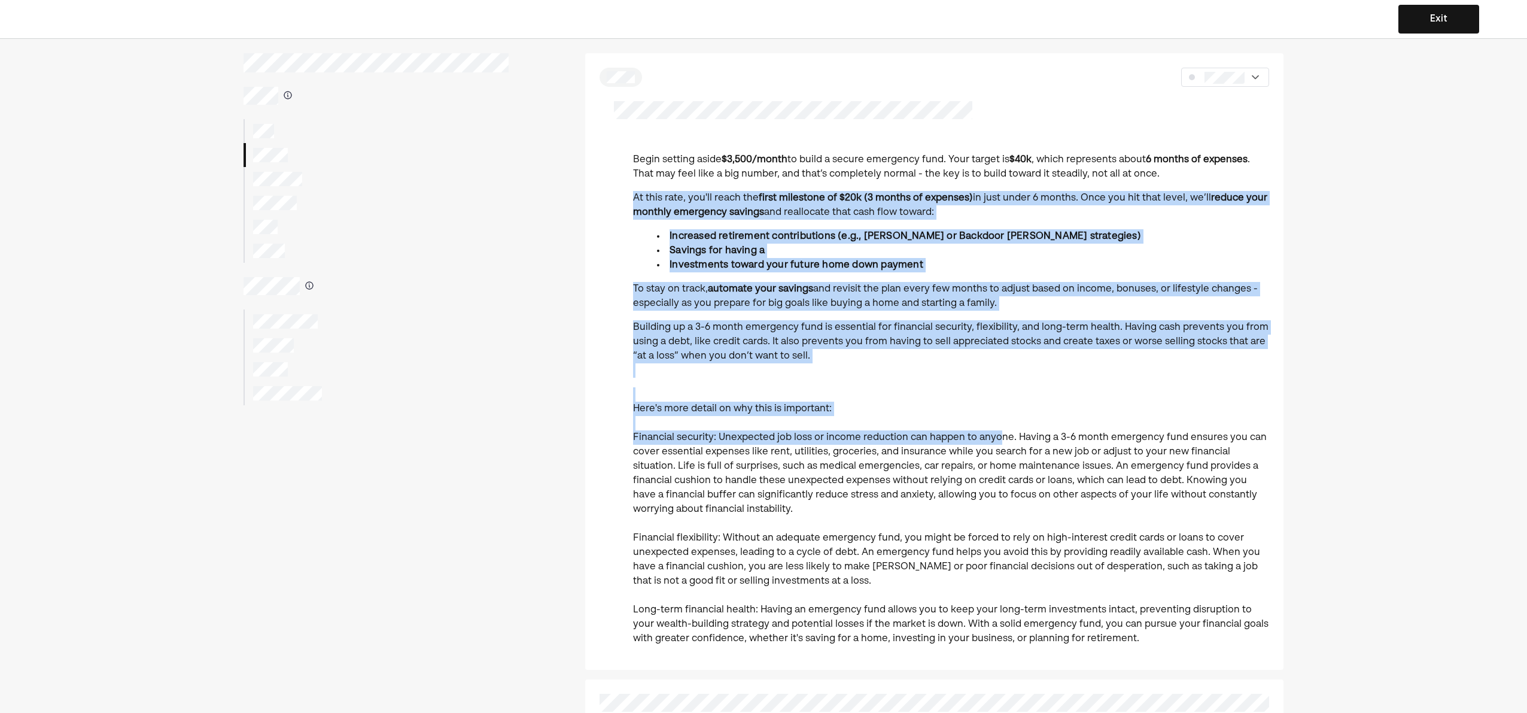
drag, startPoint x: 781, startPoint y: 246, endPoint x: 994, endPoint y: 439, distance: 287.2
click at [994, 439] on div "Begin setting aside $3,500/month to build a secure emergency fund. Your target …" at bounding box center [951, 404] width 636 height 503
click at [794, 197] on strong "first milestone of $20k (3 months of expenses)" at bounding box center [866, 198] width 214 height 10
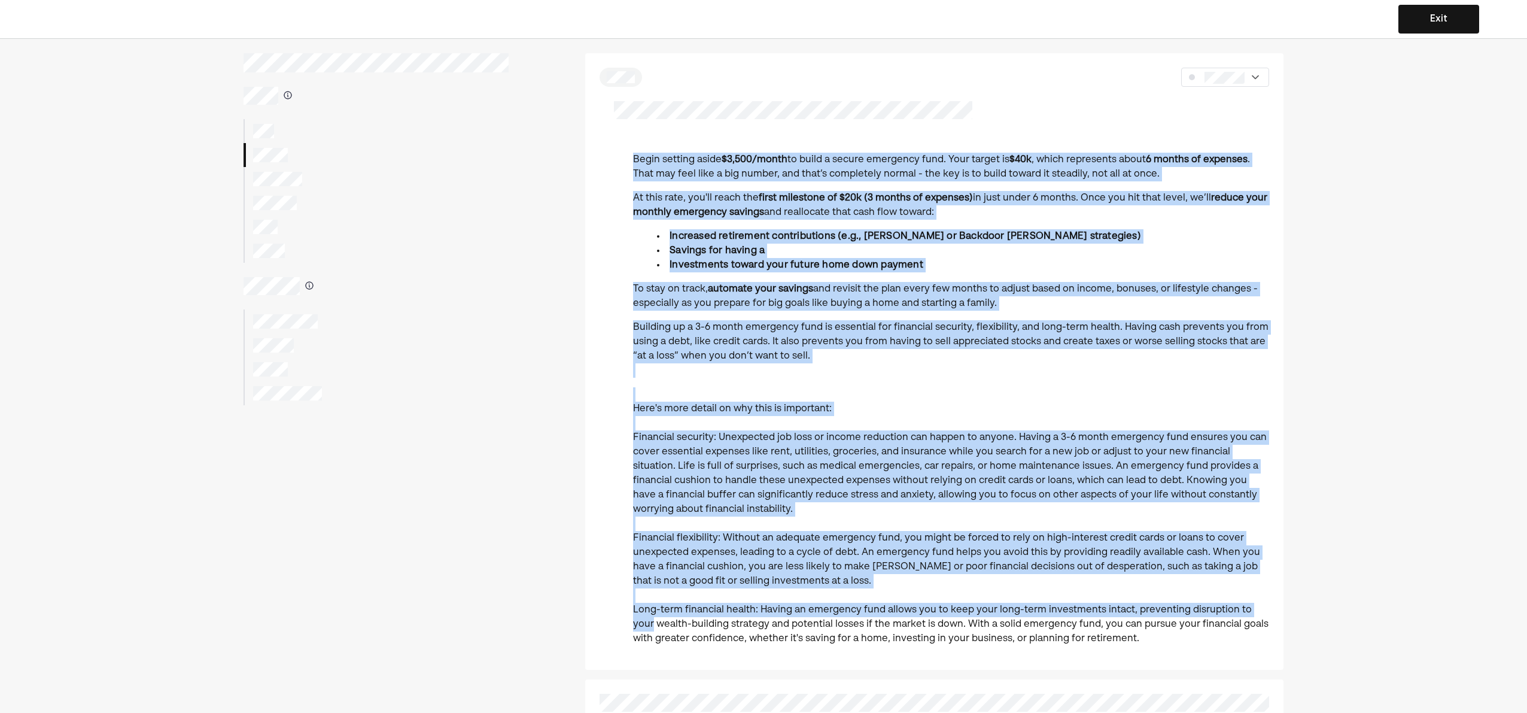
click at [1267, 607] on div "Begin setting aside $3,500/month to build a secure emergency fund. Your target …" at bounding box center [934, 361] width 698 height 616
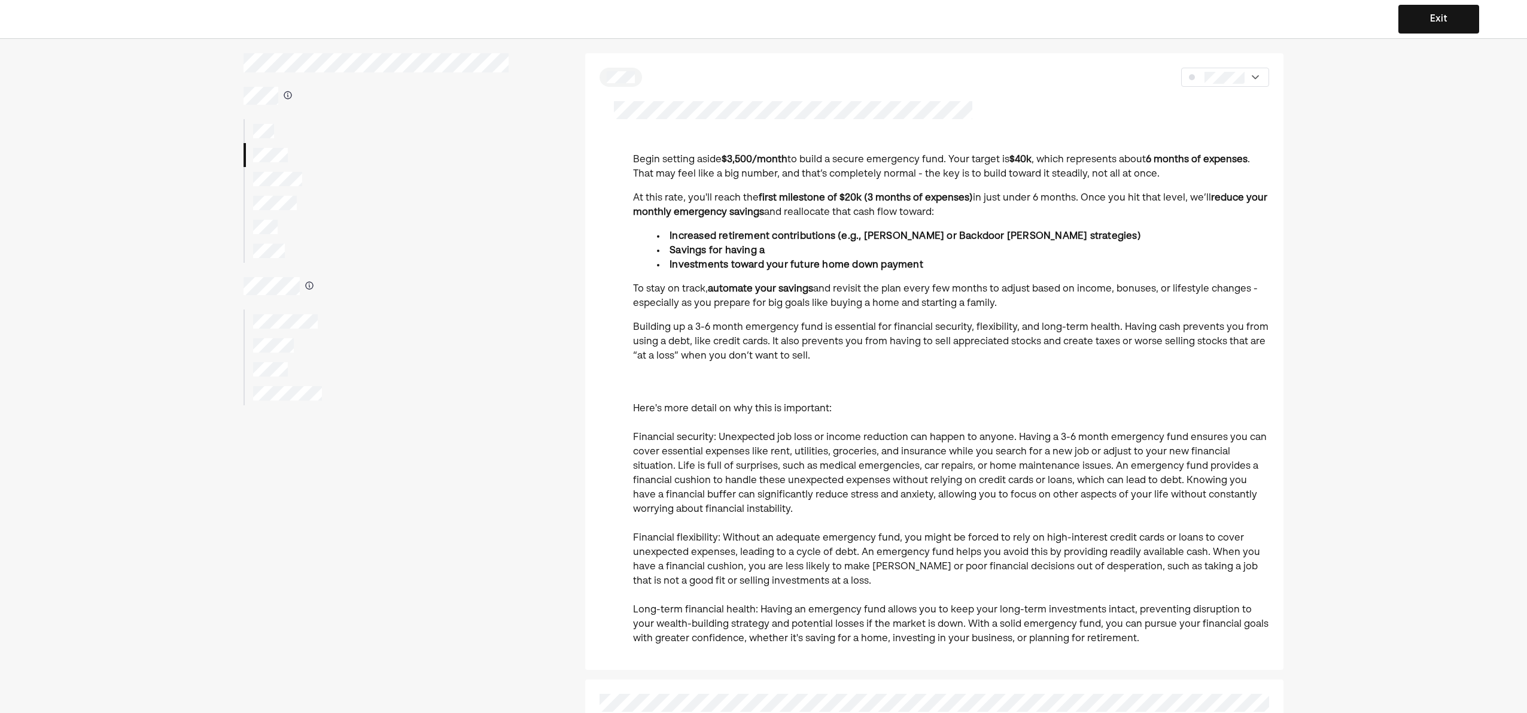
click at [1094, 621] on p "Here's more detail on why this is important: Financial security: Unexpected job…" at bounding box center [951, 516] width 636 height 258
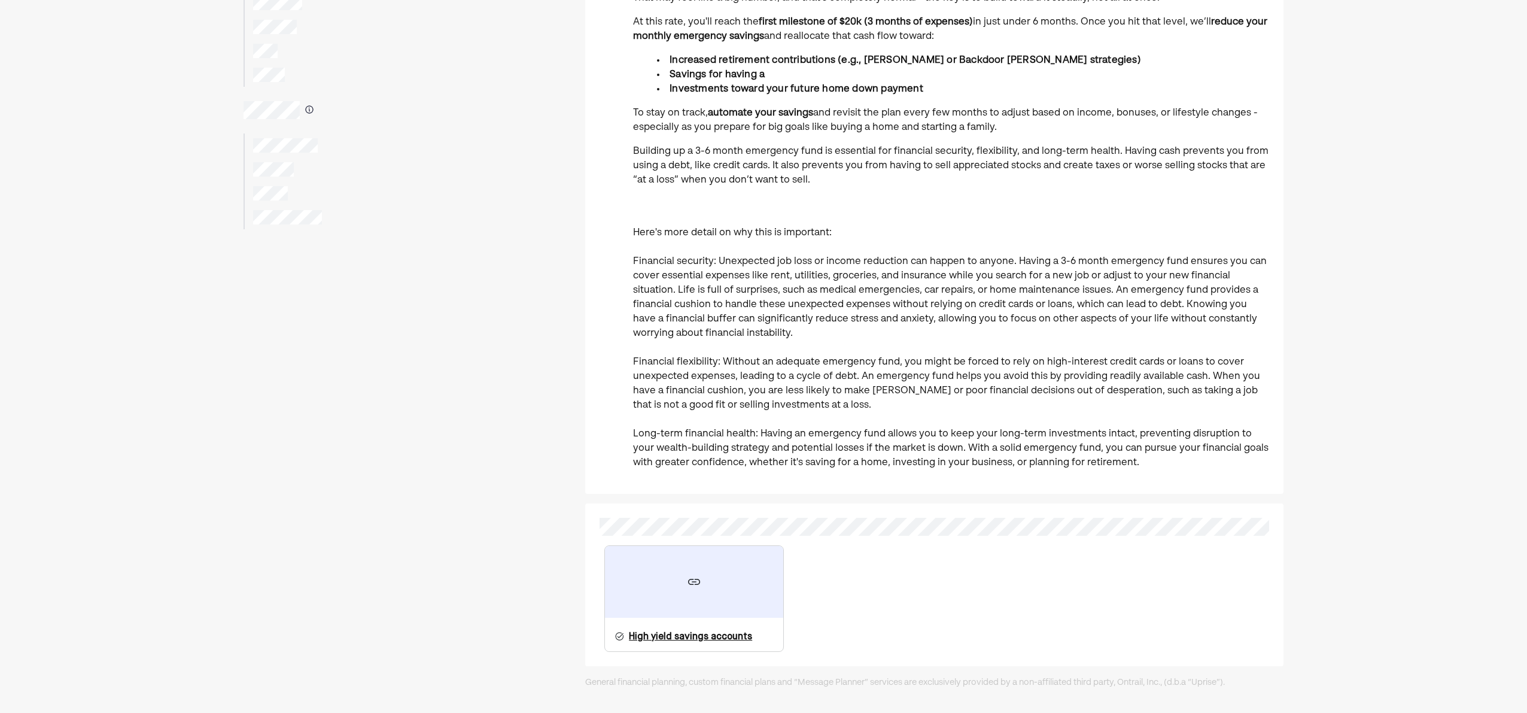
click at [692, 567] on div at bounding box center [694, 582] width 178 height 72
